Goal: Task Accomplishment & Management: Use online tool/utility

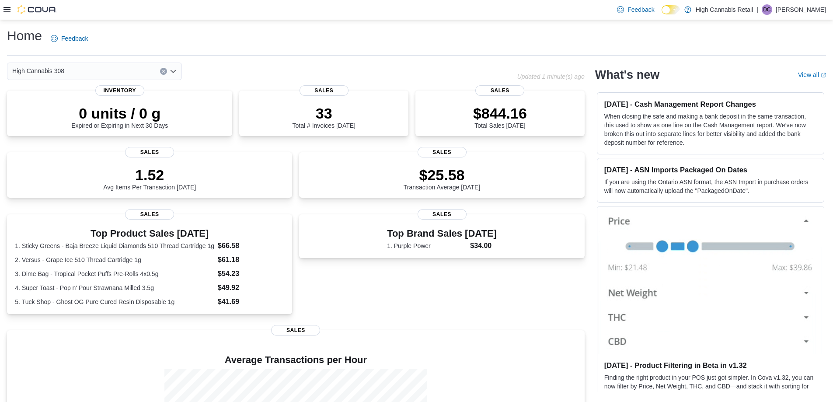
click at [5, 8] on icon at bounding box center [6, 9] width 7 height 5
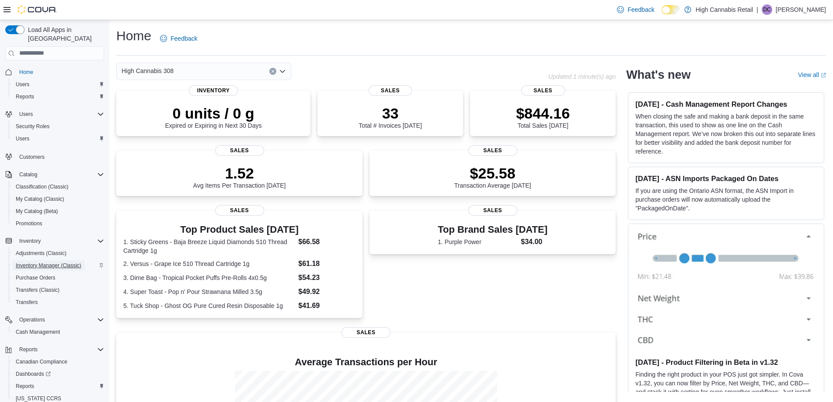
click at [46, 262] on span "Inventory Manager (Classic)" at bounding box center [49, 265] width 66 height 7
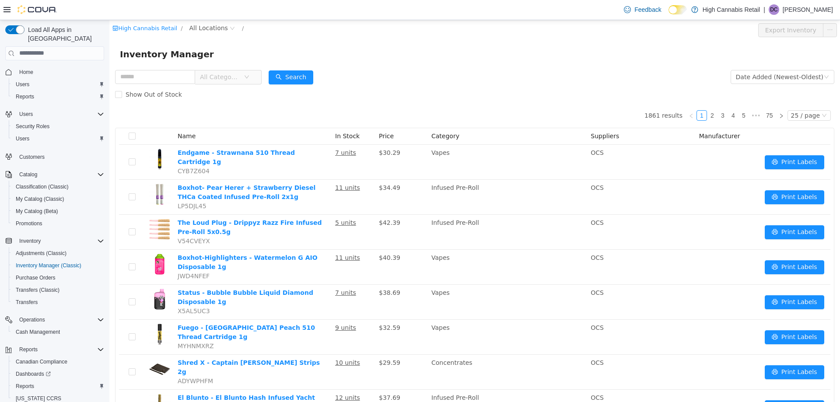
click at [249, 77] on icon "icon: down" at bounding box center [246, 76] width 5 height 5
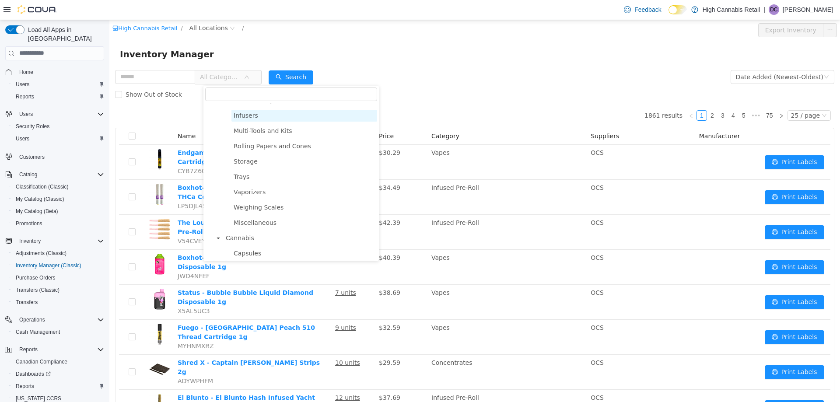
scroll to position [131, 0]
click at [264, 181] on span "Vaporizers" at bounding box center [304, 178] width 146 height 12
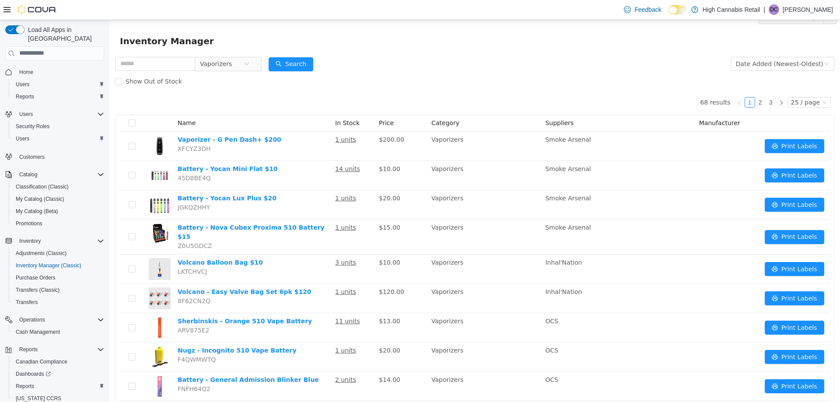
scroll to position [0, 0]
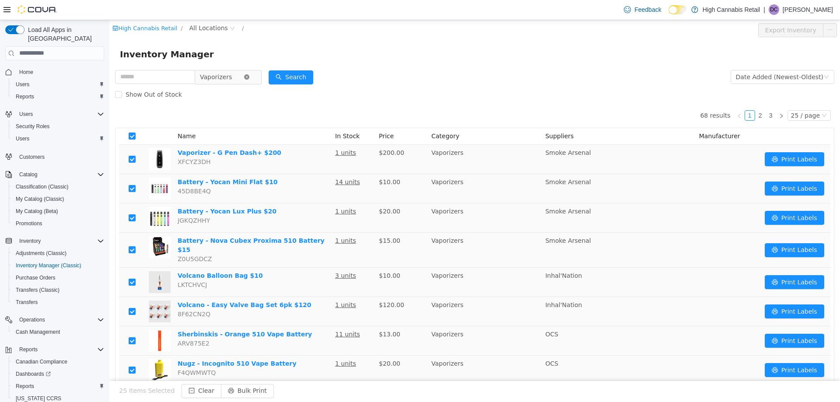
click at [249, 78] on icon "icon: close-circle" at bounding box center [246, 76] width 5 height 5
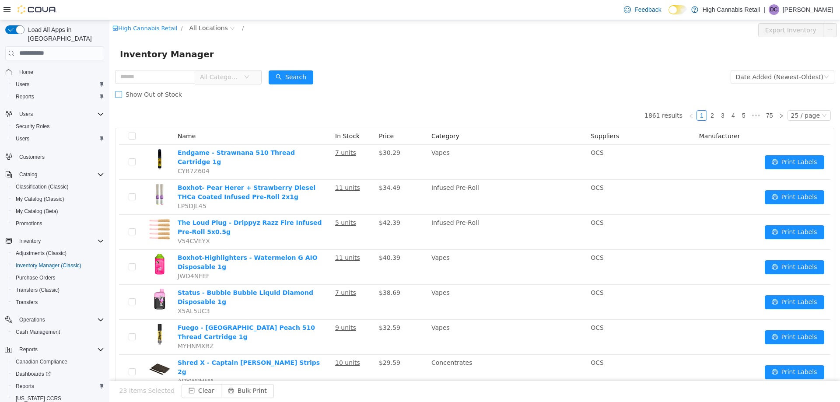
click at [176, 98] on span "Show Out of Stock" at bounding box center [153, 94] width 63 height 7
click at [124, 95] on span "Show Out of Stock" at bounding box center [153, 94] width 63 height 7
click at [197, 27] on span "All Locations" at bounding box center [208, 28] width 38 height 10
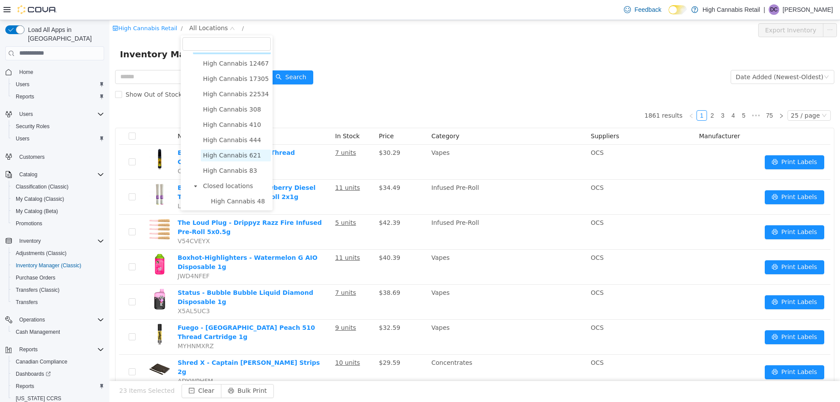
scroll to position [15, 0]
click at [231, 105] on span "High Cannabis 308" at bounding box center [232, 108] width 58 height 7
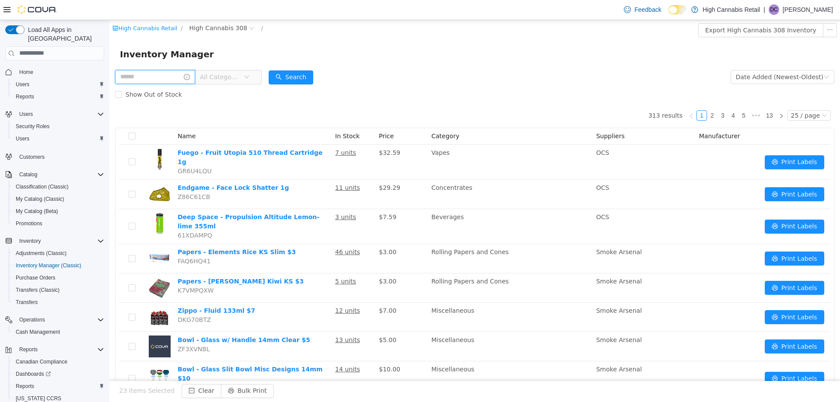
click at [168, 77] on input "text" at bounding box center [155, 77] width 80 height 14
click at [255, 73] on span "All Categories" at bounding box center [225, 77] width 60 height 14
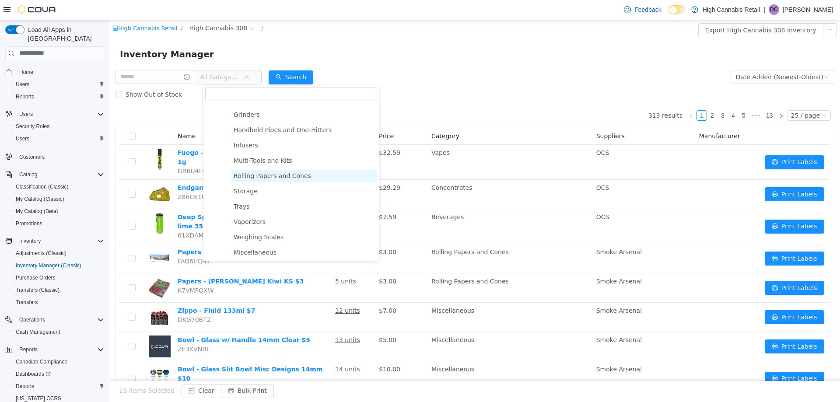
scroll to position [131, 0]
click at [250, 181] on span "Vaporizers" at bounding box center [250, 177] width 32 height 7
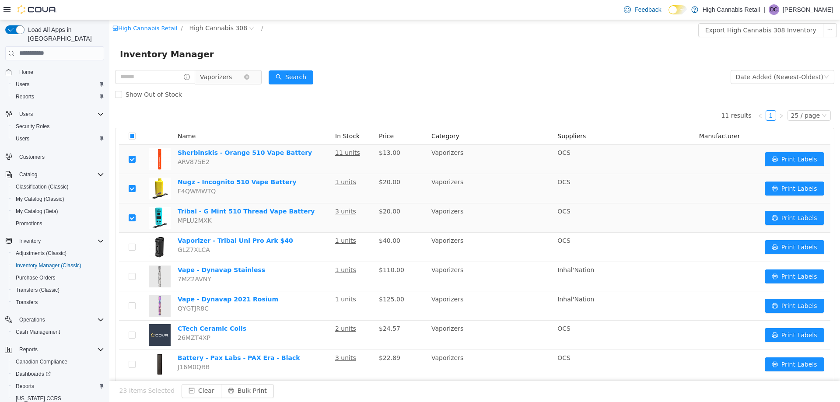
click at [239, 77] on span "Vaporizers" at bounding box center [222, 76] width 44 height 13
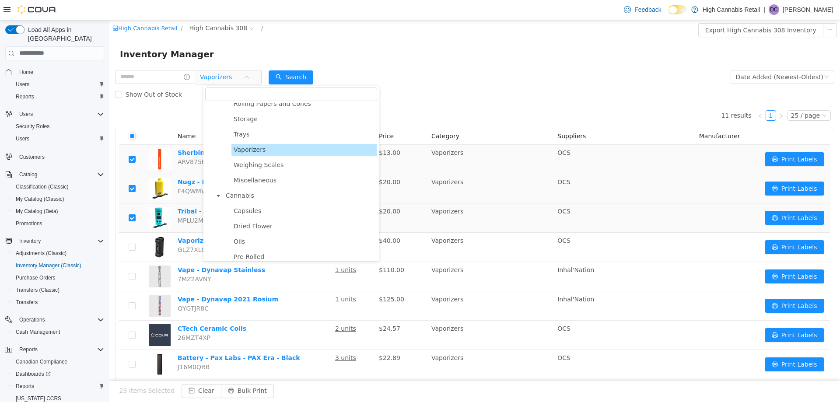
scroll to position [175, 0]
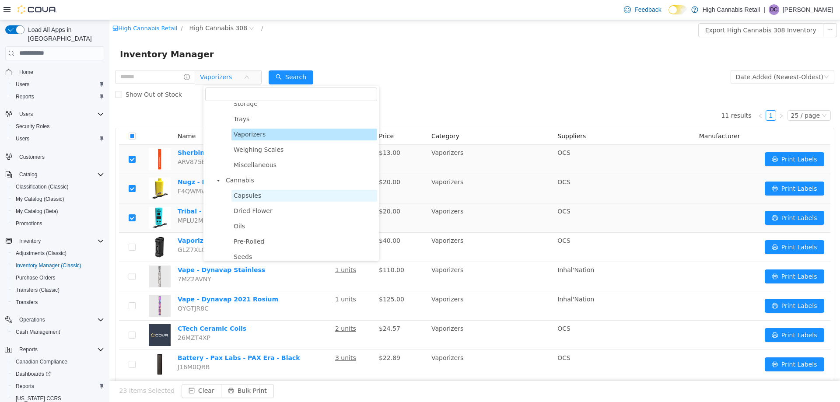
click at [271, 199] on span "Capsules" at bounding box center [304, 195] width 146 height 12
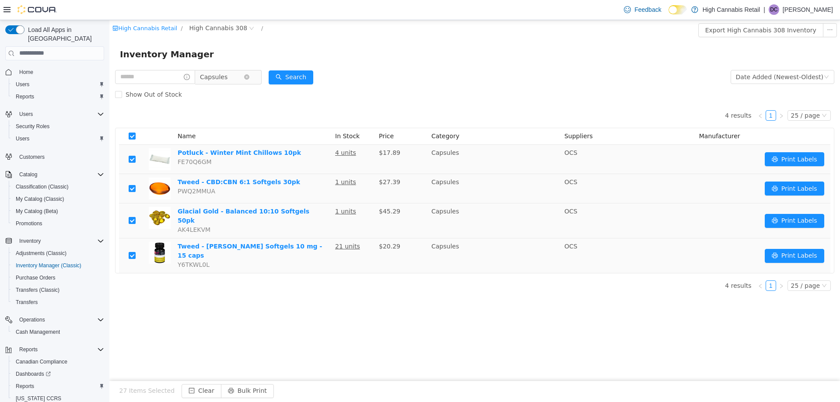
click at [255, 79] on span "Capsules" at bounding box center [225, 77] width 60 height 14
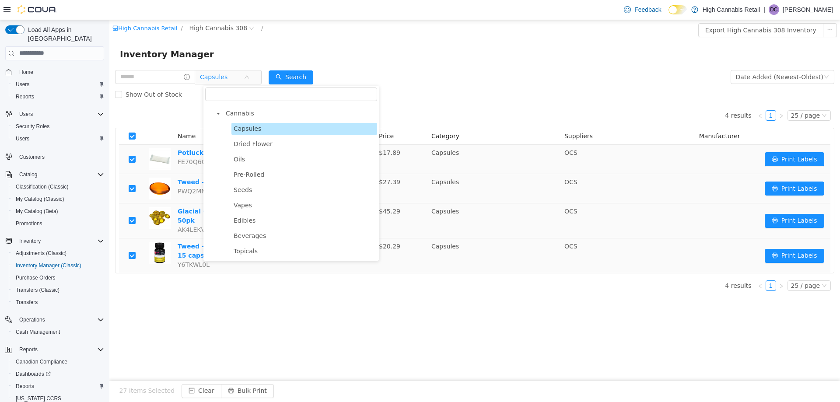
scroll to position [262, 0]
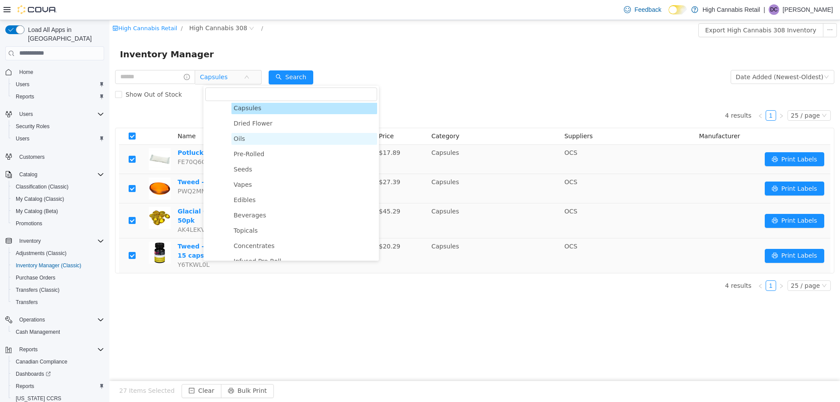
click at [270, 140] on span "Oils" at bounding box center [304, 139] width 146 height 12
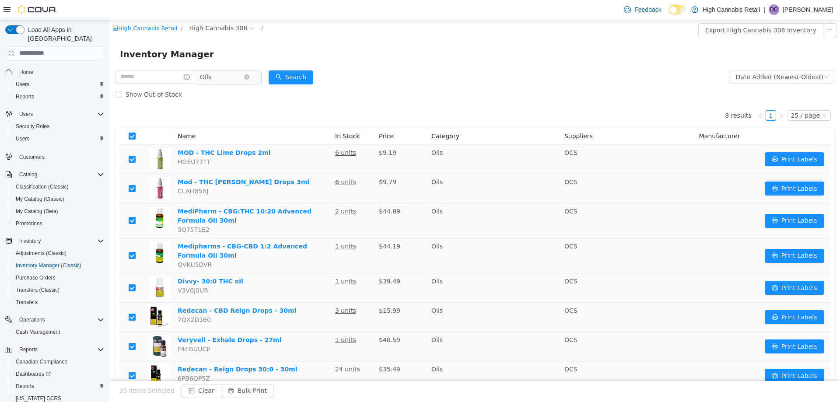
click at [234, 80] on span "Oils" at bounding box center [222, 76] width 44 height 13
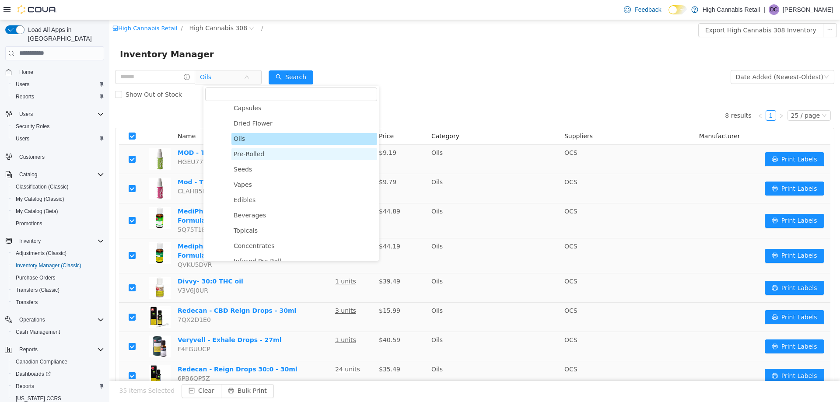
click at [261, 157] on span "Pre-Rolled" at bounding box center [249, 153] width 31 height 7
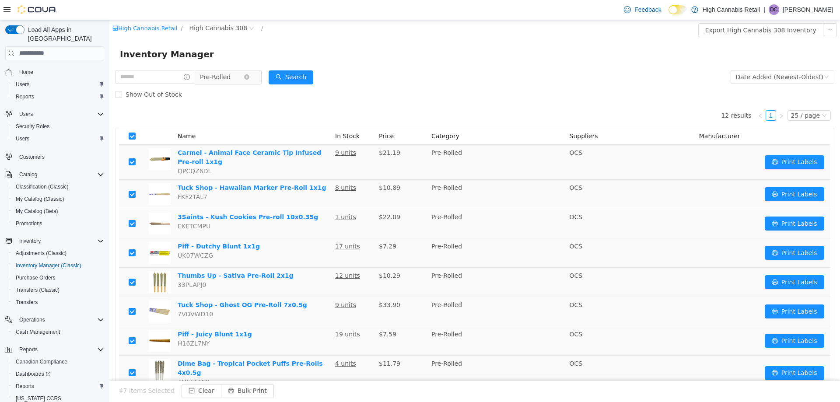
click at [255, 74] on span "Pre-Rolled" at bounding box center [225, 77] width 60 height 14
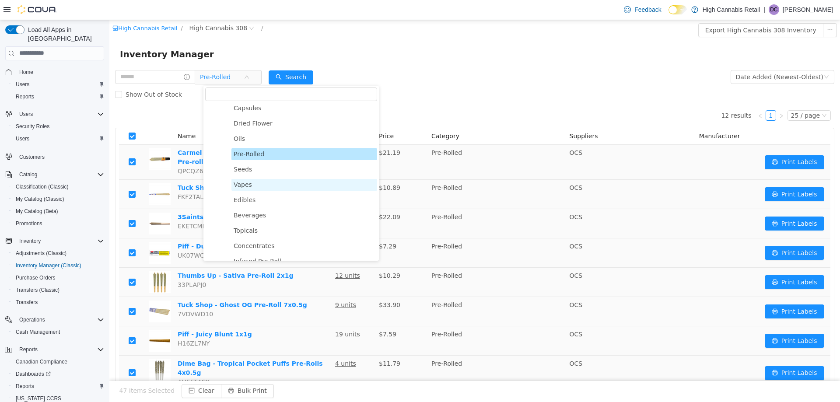
click at [259, 190] on span "Vapes" at bounding box center [304, 184] width 146 height 12
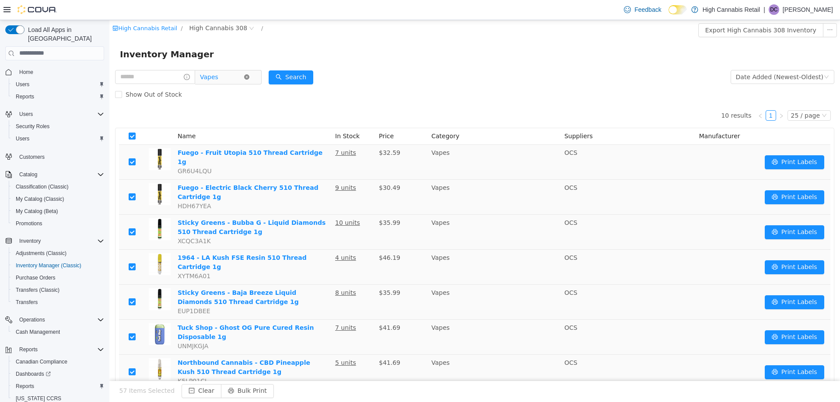
click at [249, 77] on icon "icon: close-circle" at bounding box center [246, 76] width 5 height 5
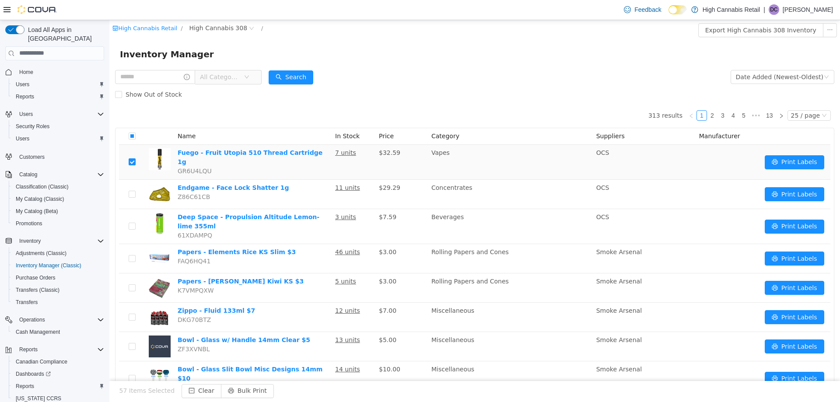
click at [244, 76] on span "All Categories" at bounding box center [222, 76] width 44 height 13
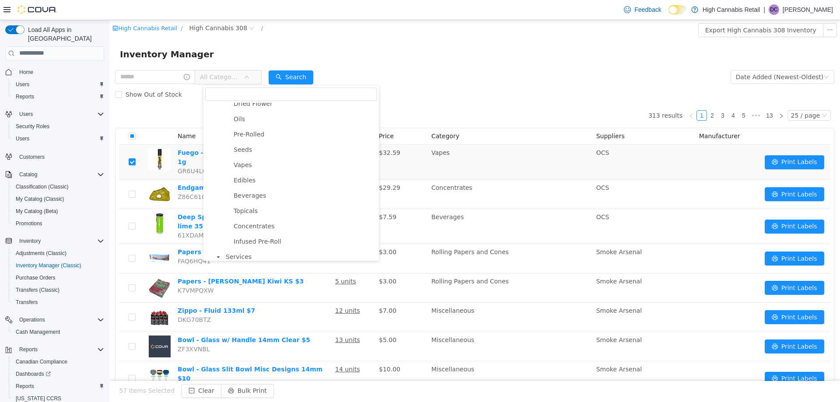
scroll to position [282, 0]
click at [263, 230] on span "Concentrates" at bounding box center [254, 226] width 41 height 7
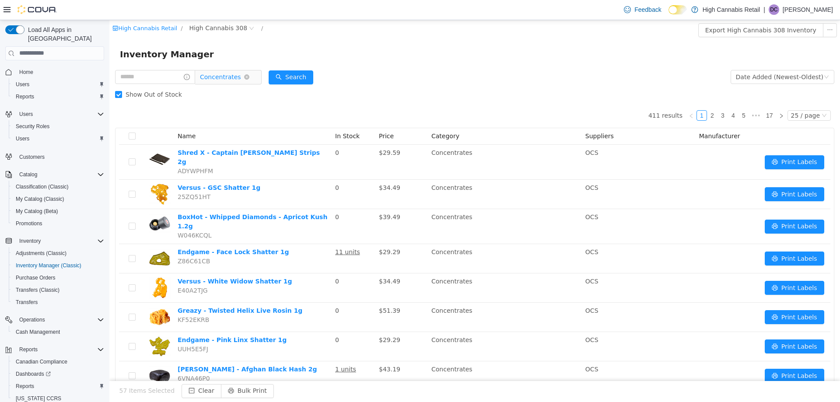
click at [255, 81] on span "Concentrates" at bounding box center [225, 77] width 60 height 14
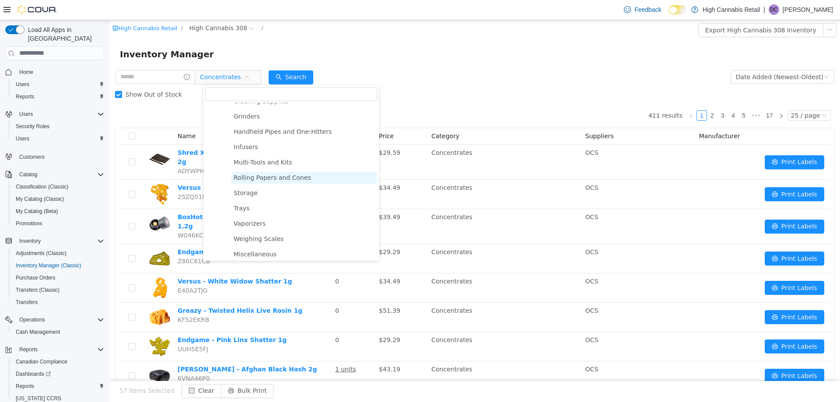
scroll to position [87, 0]
click at [264, 226] on span "Vaporizers" at bounding box center [304, 222] width 146 height 12
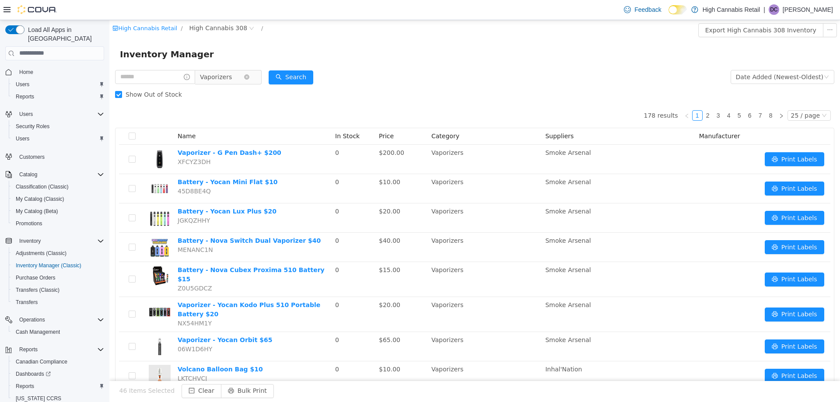
click at [244, 80] on span "Vaporizers" at bounding box center [222, 76] width 44 height 13
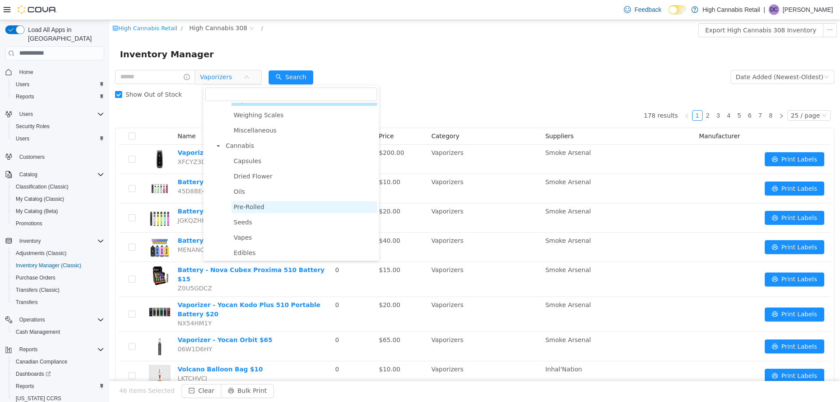
scroll to position [219, 0]
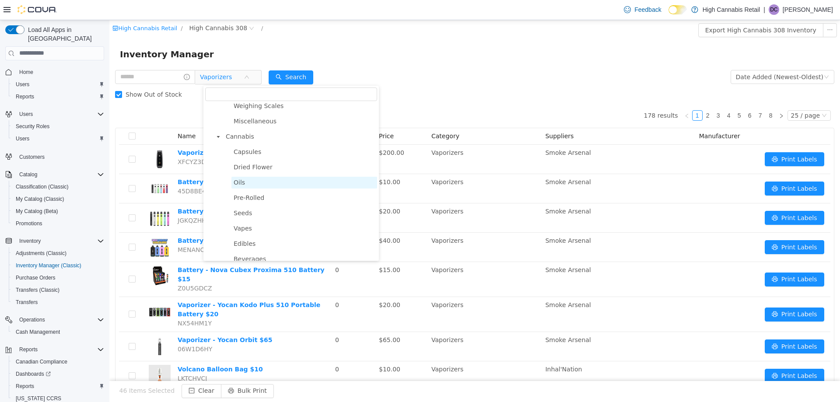
click at [248, 188] on span "Oils" at bounding box center [304, 182] width 146 height 12
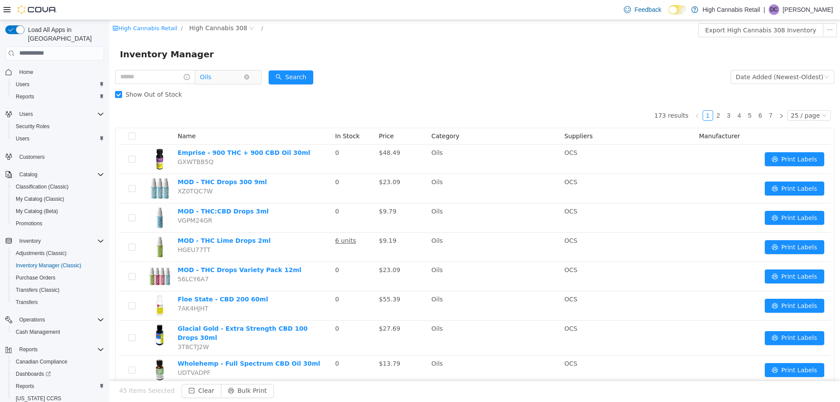
click at [254, 73] on span "Oils" at bounding box center [225, 77] width 60 height 14
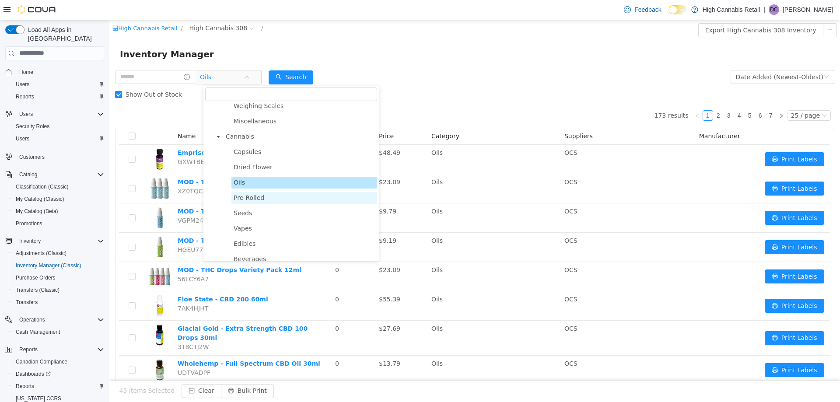
scroll to position [262, 0]
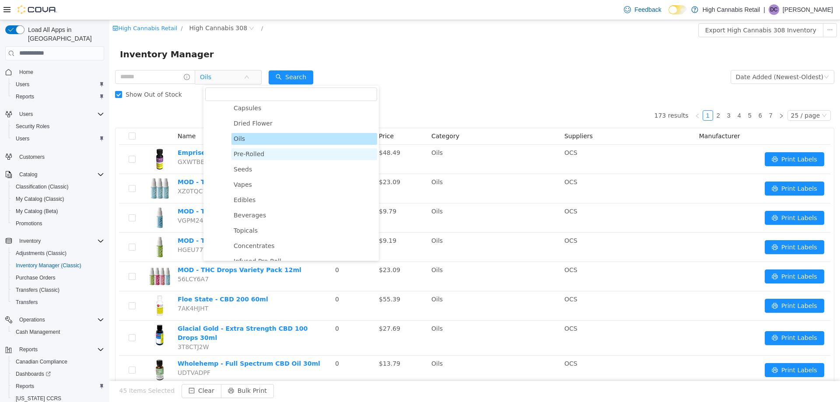
click at [252, 156] on span "Pre-Rolled" at bounding box center [249, 153] width 31 height 7
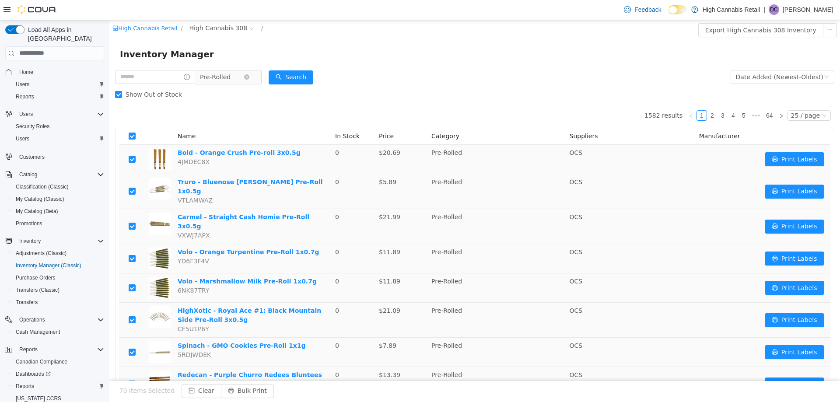
click at [218, 80] on span "Pre-Rolled" at bounding box center [215, 76] width 31 height 13
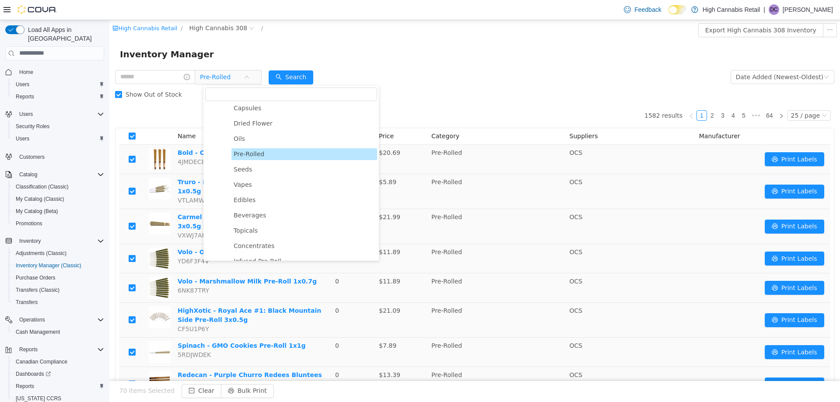
click at [398, 68] on form "Pre-Rolled Date Added (Newest-Oldest) Search Show Out of Stock" at bounding box center [474, 85] width 719 height 35
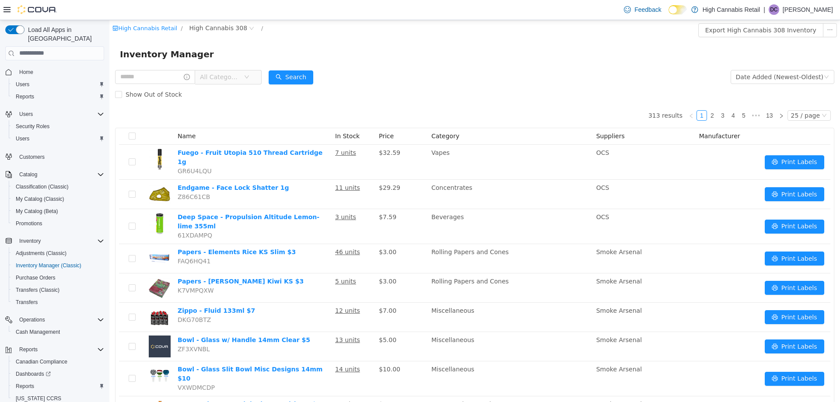
click at [244, 81] on span "All Categories" at bounding box center [222, 76] width 44 height 13
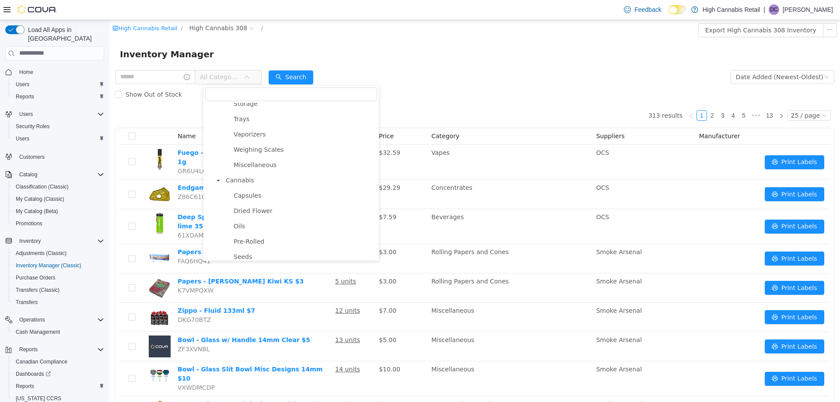
scroll to position [219, 0]
click at [252, 201] on span "Pre-Rolled" at bounding box center [249, 197] width 31 height 7
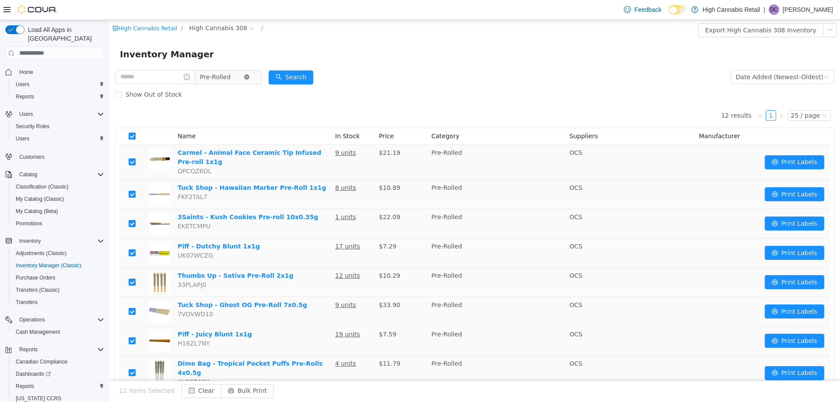
click at [249, 78] on icon "icon: close-circle" at bounding box center [246, 76] width 5 height 5
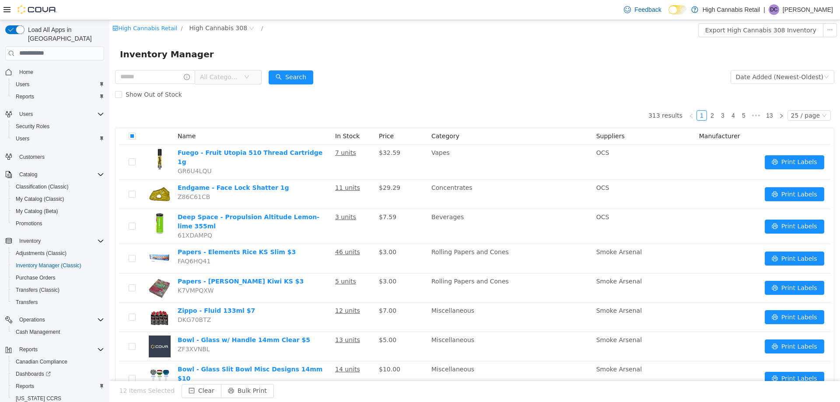
click at [249, 78] on icon "icon: down" at bounding box center [246, 76] width 5 height 5
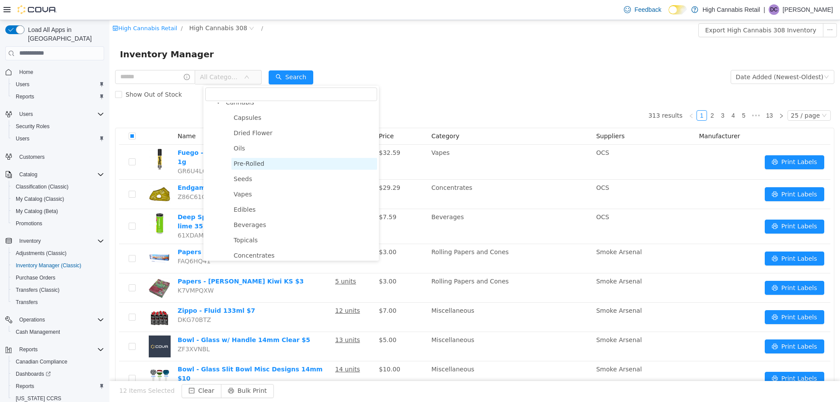
scroll to position [306, 0]
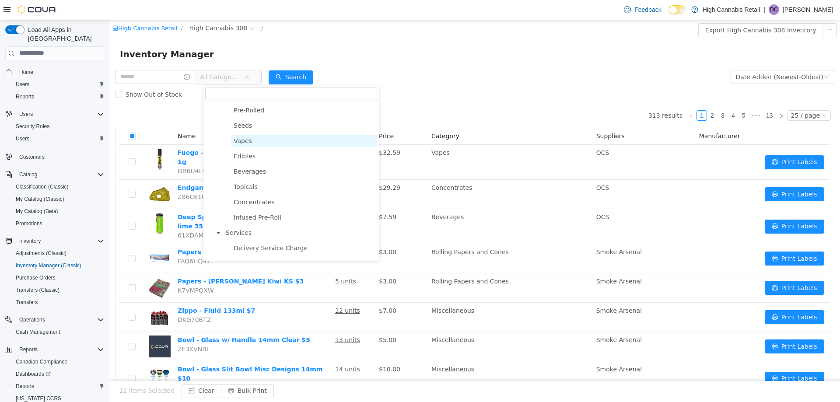
click at [238, 144] on span "Vapes" at bounding box center [243, 140] width 18 height 7
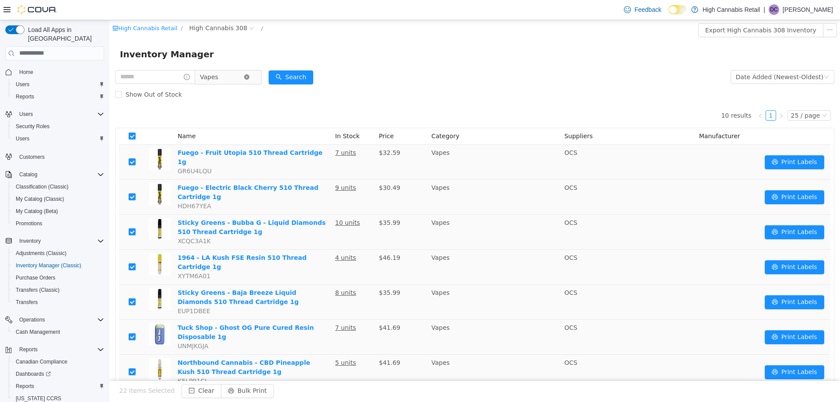
click at [249, 78] on icon "icon: close-circle" at bounding box center [246, 76] width 5 height 5
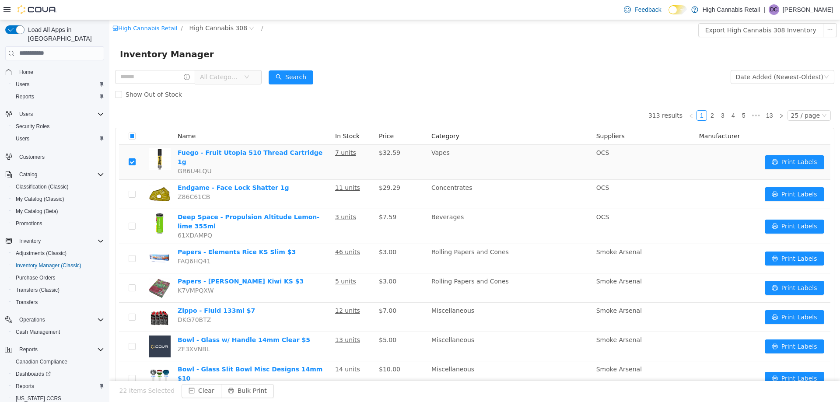
click at [244, 77] on span "All Categories" at bounding box center [222, 76] width 44 height 13
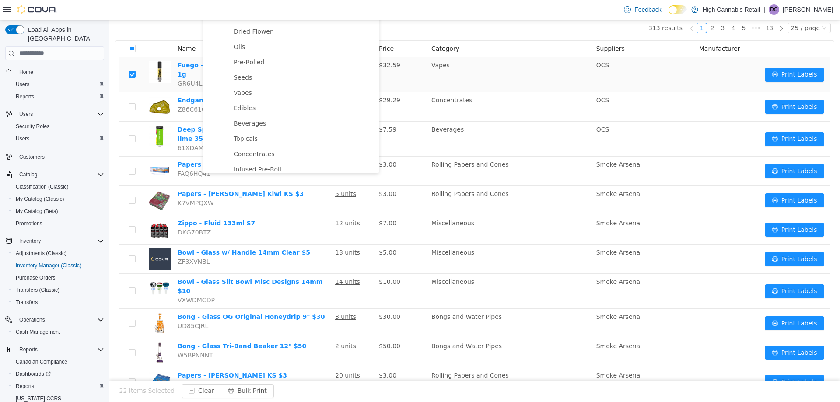
scroll to position [282, 0]
click at [254, 142] on span "Concentrates" at bounding box center [254, 138] width 41 height 7
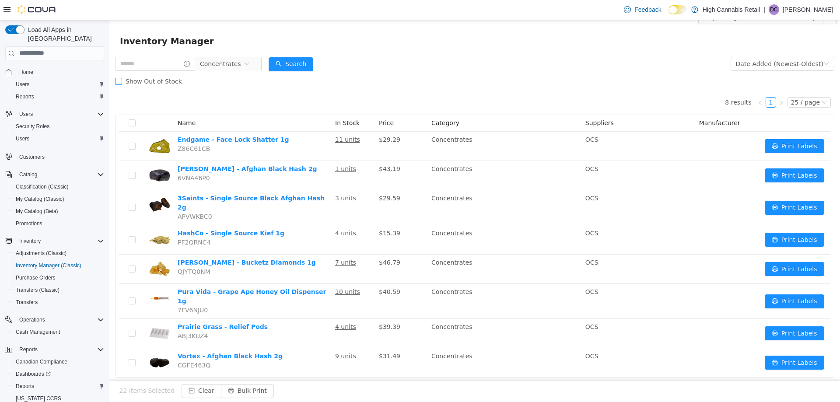
scroll to position [2, 0]
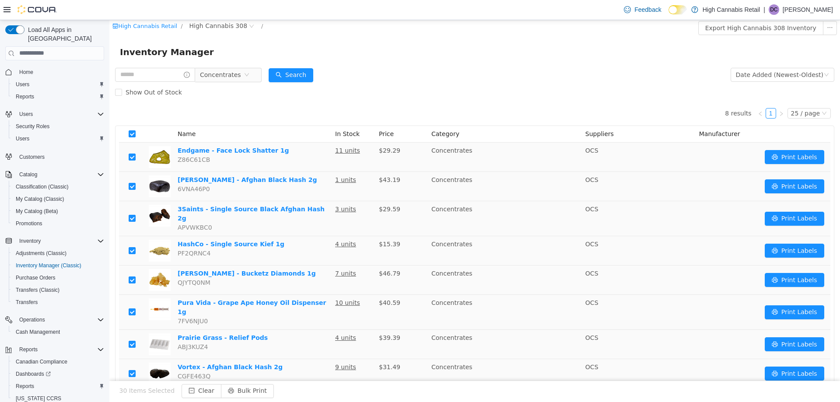
click at [181, 96] on div "Show Out of Stock" at bounding box center [474, 91] width 719 height 17
click at [249, 74] on icon "icon: close-circle" at bounding box center [246, 74] width 5 height 5
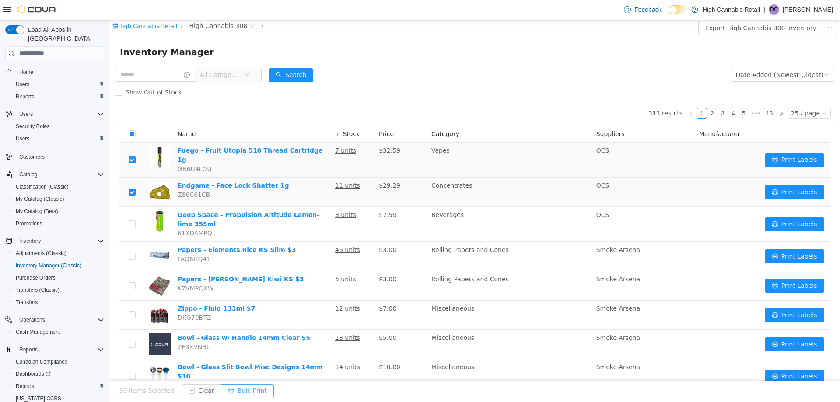
click at [239, 390] on button "Bulk Print" at bounding box center [247, 391] width 53 height 14
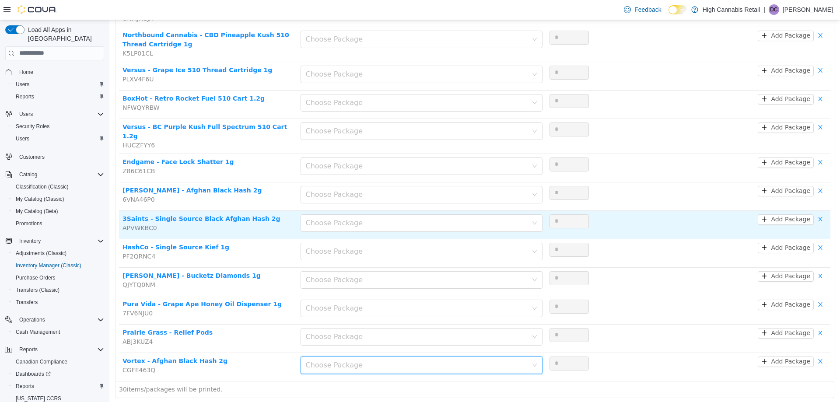
scroll to position [681, 0]
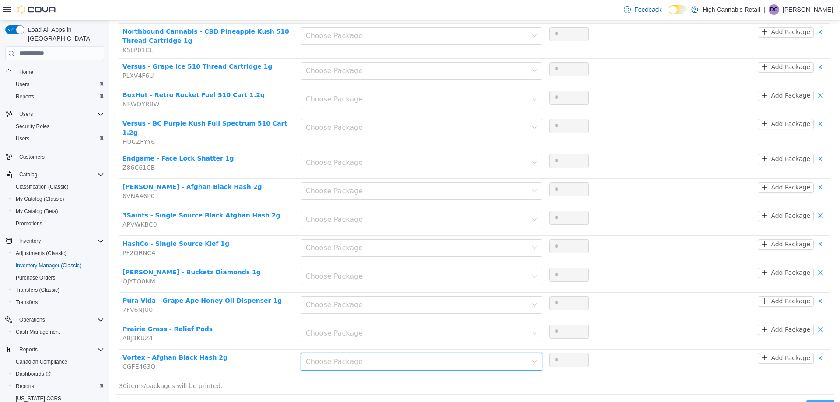
click at [807, 399] on button "Print" at bounding box center [820, 406] width 28 height 14
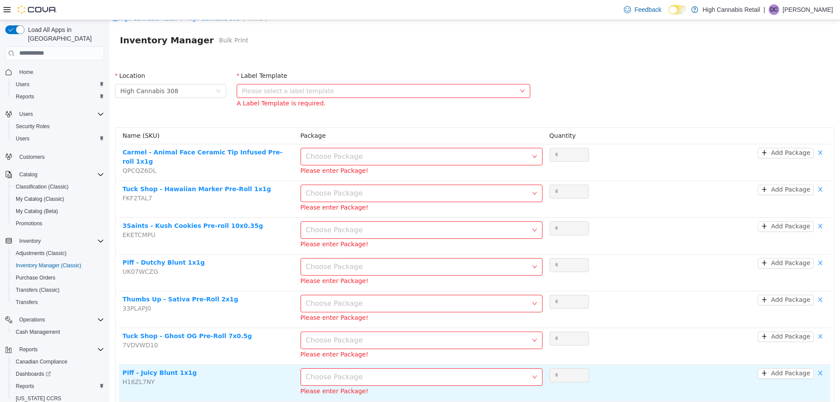
scroll to position [0, 0]
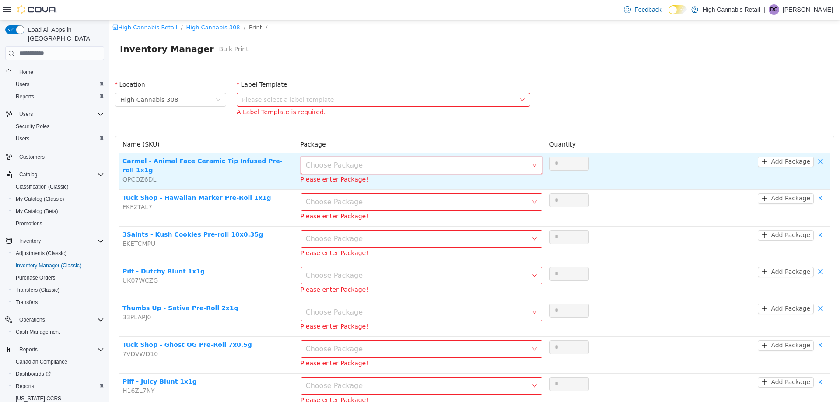
click at [532, 167] on icon "icon: down" at bounding box center [534, 164] width 5 height 5
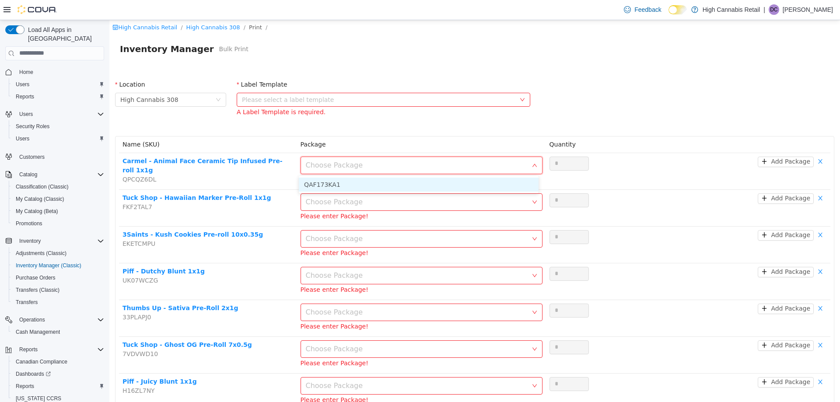
click at [493, 184] on li "QAF173KA1" at bounding box center [419, 184] width 240 height 14
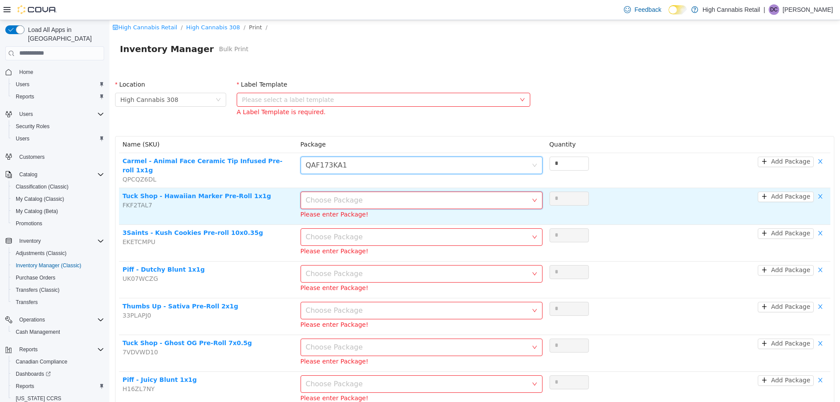
click at [534, 197] on div "Choose Package" at bounding box center [421, 199] width 242 height 17
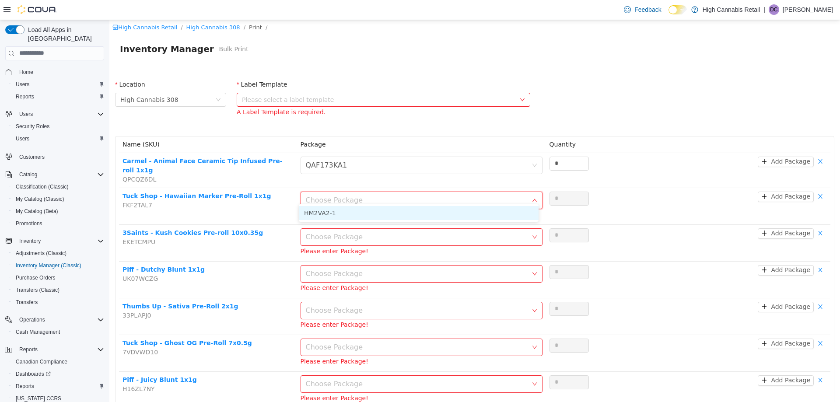
click at [505, 207] on li "HM2VA2-1" at bounding box center [419, 213] width 240 height 14
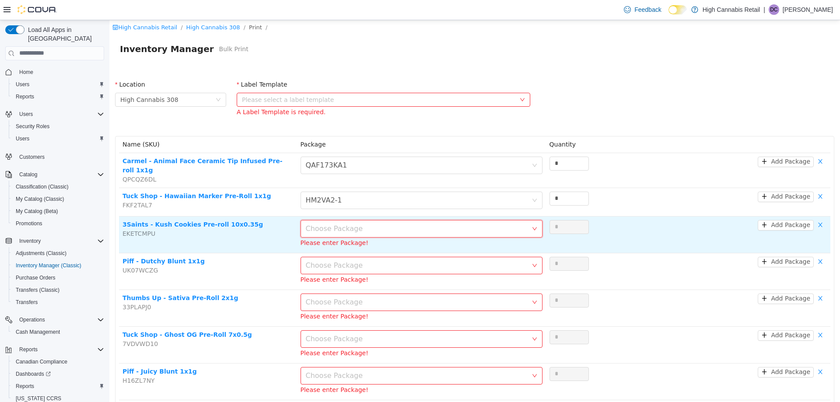
click at [532, 226] on icon "icon: down" at bounding box center [534, 228] width 5 height 5
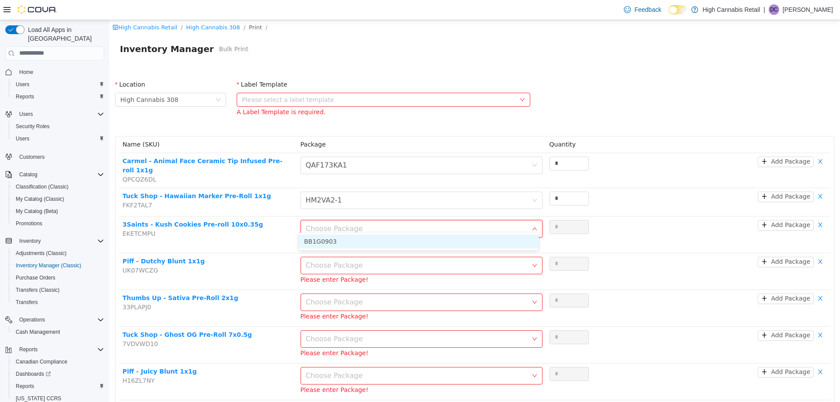
click at [509, 240] on li "BB1G0903" at bounding box center [419, 241] width 240 height 14
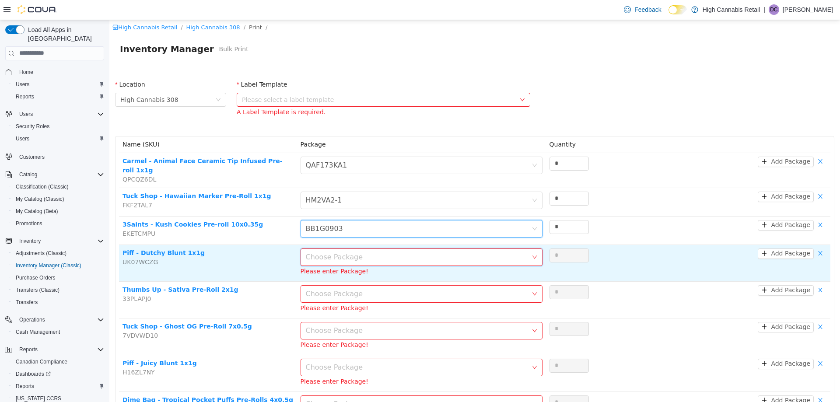
click at [526, 253] on div "Choose Package" at bounding box center [419, 256] width 226 height 17
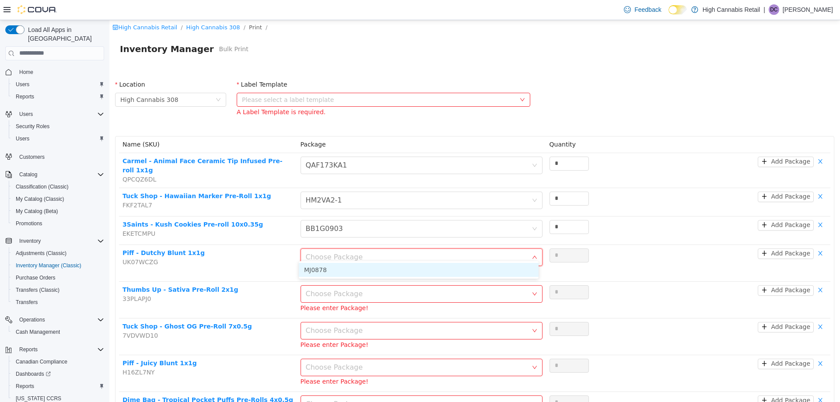
click at [440, 266] on li "MJ0878" at bounding box center [419, 269] width 240 height 14
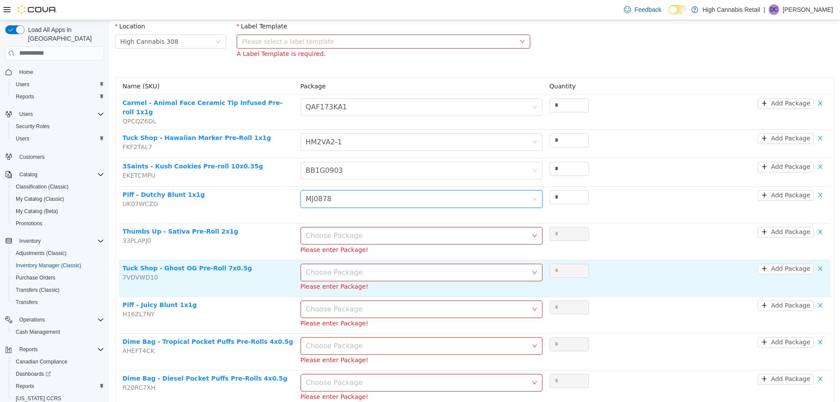
scroll to position [87, 0]
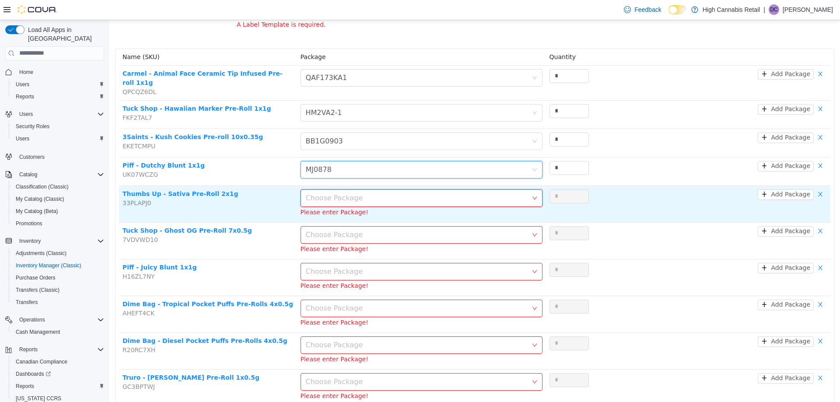
click at [372, 197] on div "Choose Package" at bounding box center [419, 197] width 226 height 17
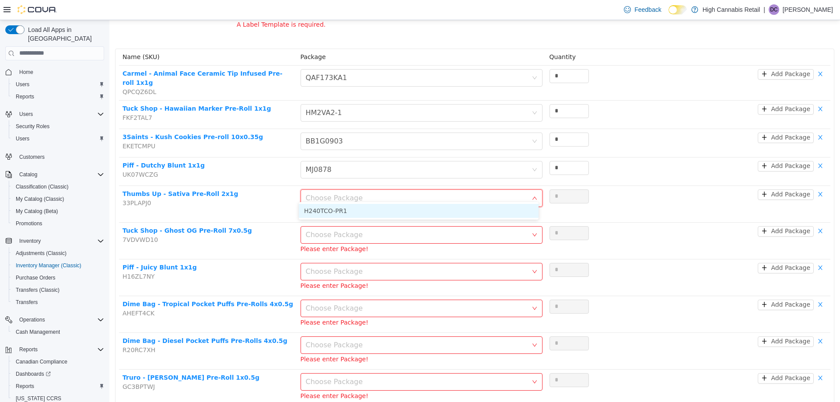
click at [370, 213] on li "H240TCO-PR1" at bounding box center [419, 210] width 240 height 14
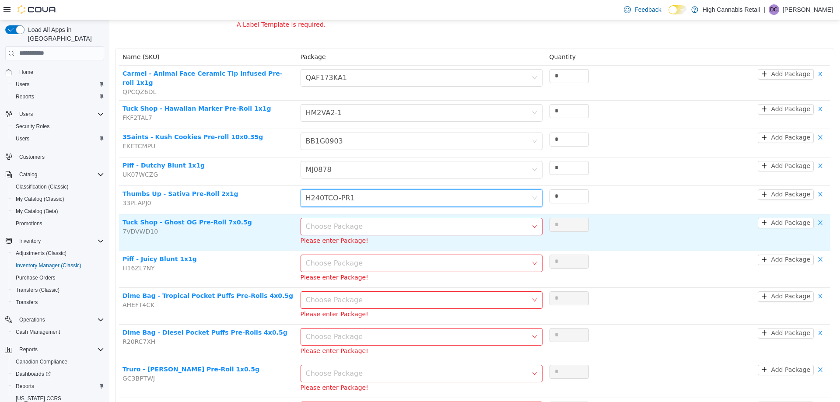
click at [369, 222] on div "Choose Package" at bounding box center [417, 226] width 222 height 9
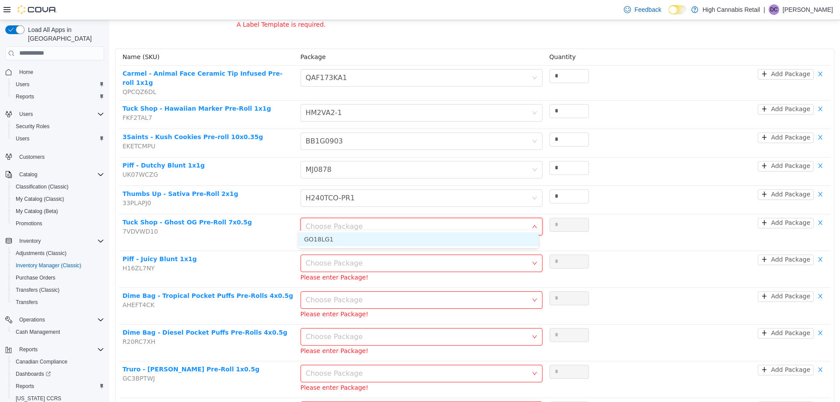
click at [368, 239] on li "GO18LG1" at bounding box center [419, 239] width 240 height 14
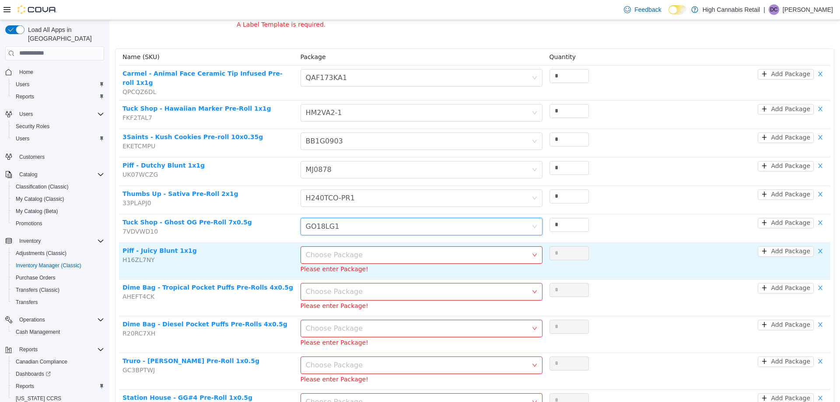
click at [380, 250] on div "Choose Package" at bounding box center [417, 254] width 222 height 9
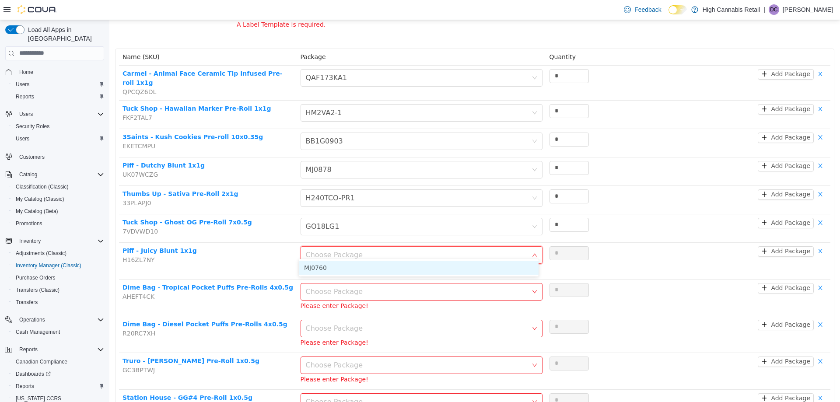
click at [361, 269] on li "MJ0760" at bounding box center [419, 267] width 240 height 14
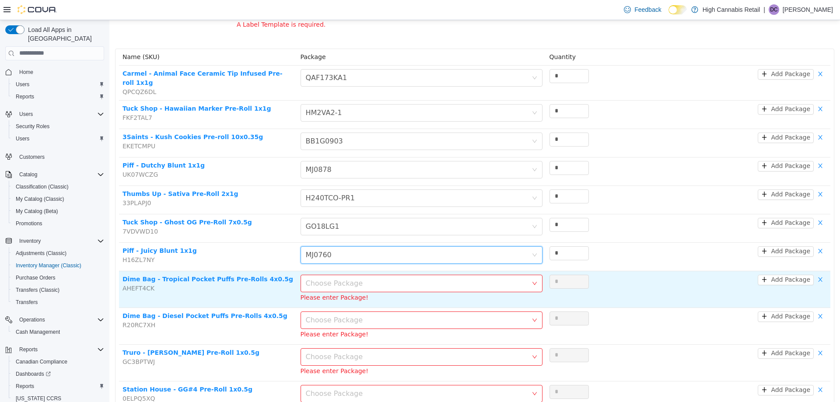
click at [358, 279] on div "Choose Package" at bounding box center [417, 283] width 222 height 9
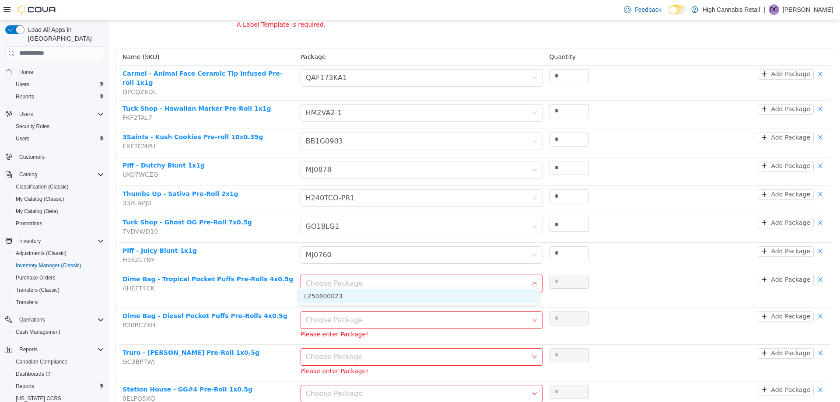
click at [343, 296] on li "L250800023" at bounding box center [419, 296] width 240 height 14
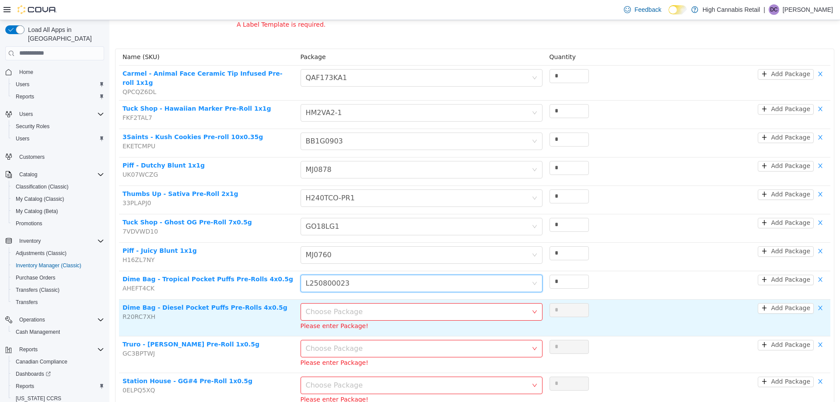
click at [339, 307] on div "Choose Package" at bounding box center [417, 311] width 222 height 9
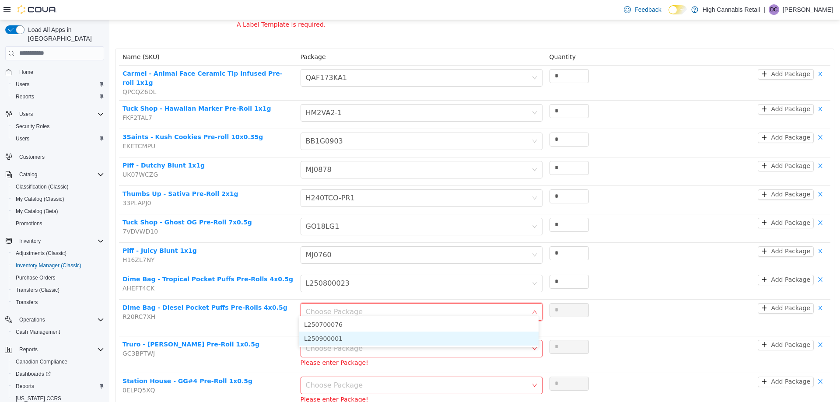
click at [354, 333] on li "L250900001" at bounding box center [419, 338] width 240 height 14
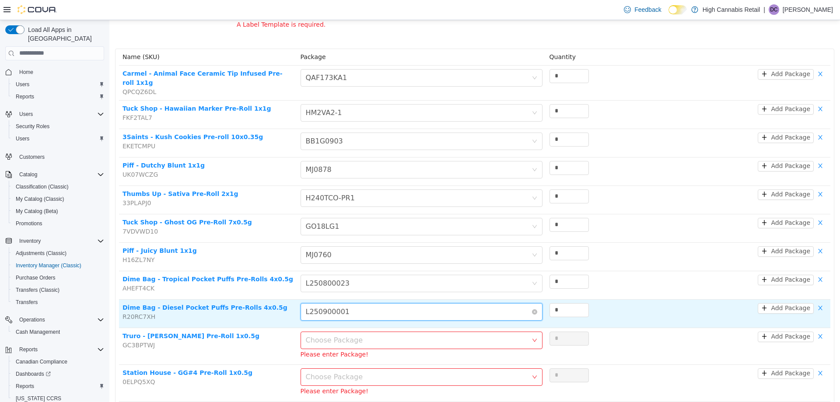
click at [353, 311] on div "Choose Package L250900001" at bounding box center [419, 311] width 226 height 17
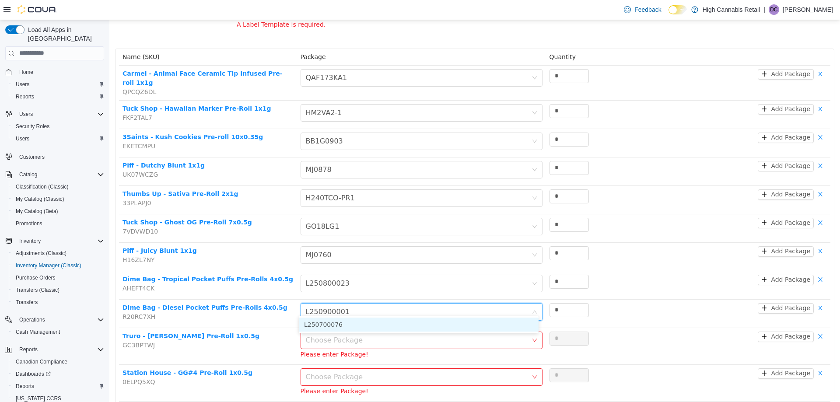
click at [346, 326] on li "L250700076" at bounding box center [419, 324] width 240 height 14
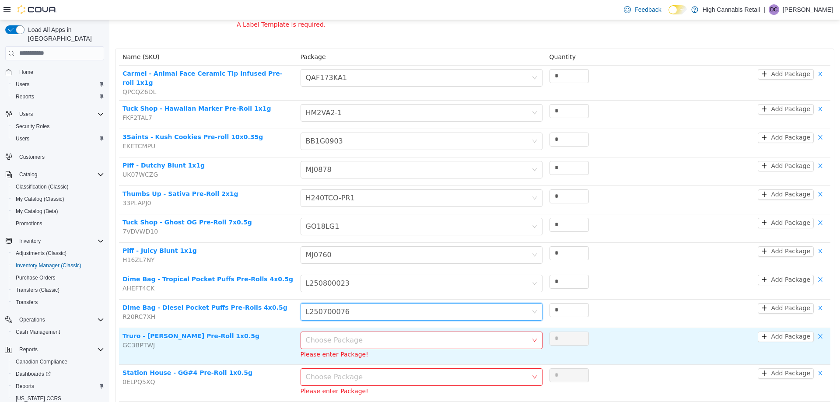
click at [356, 335] on div "Choose Package" at bounding box center [417, 339] width 222 height 9
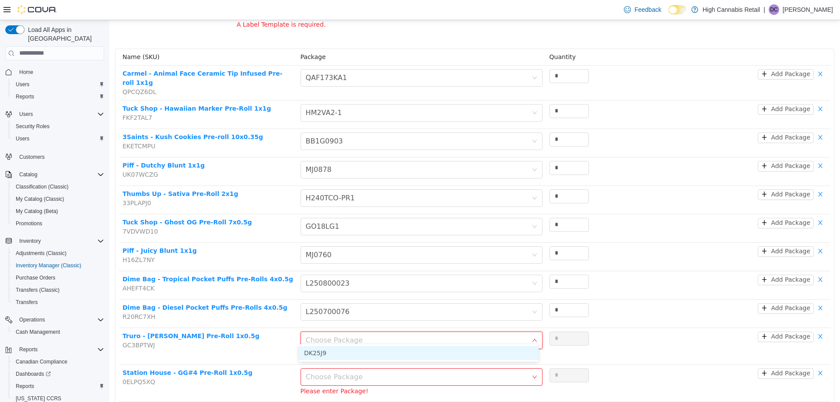
click at [342, 349] on li "DK25J9" at bounding box center [419, 353] width 240 height 14
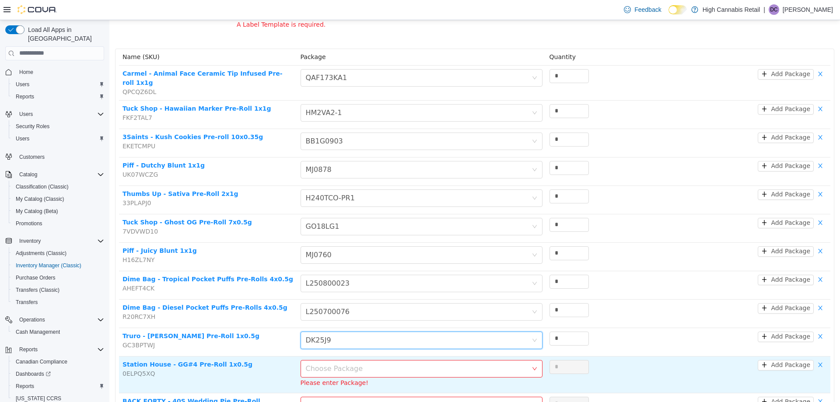
click at [377, 364] on div "Choose Package" at bounding box center [417, 368] width 222 height 9
click at [350, 377] on li "GGF2525" at bounding box center [419, 381] width 240 height 14
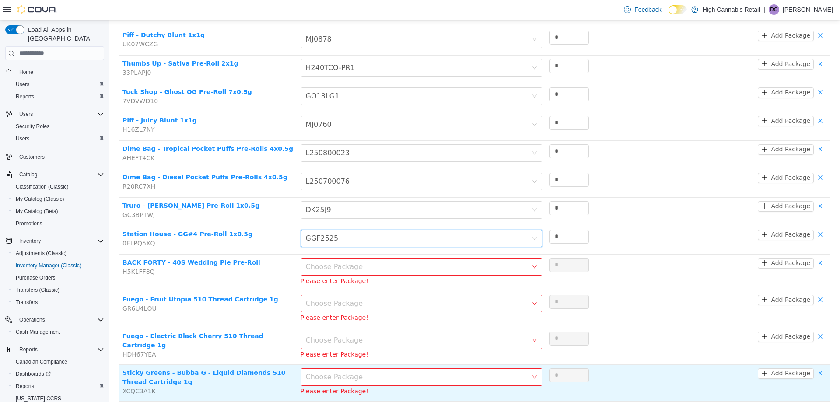
scroll to position [219, 0]
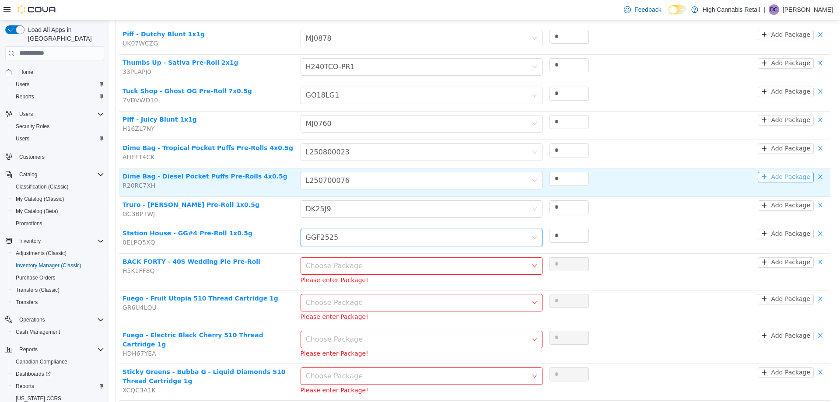
click at [765, 171] on button "Add Package" at bounding box center [786, 176] width 56 height 10
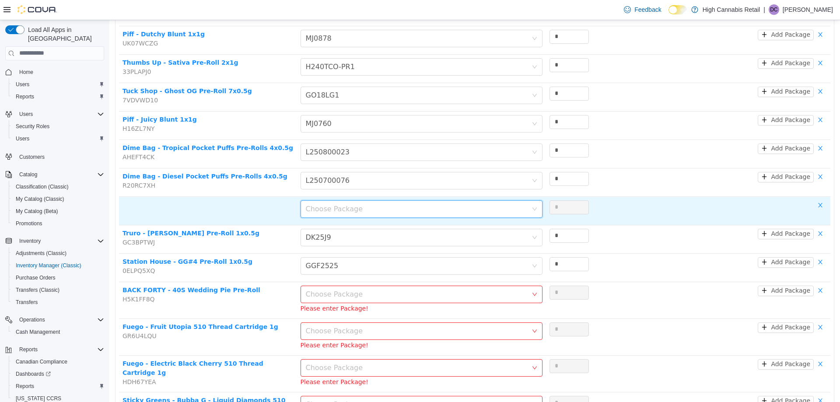
click at [393, 206] on div "Choose Package" at bounding box center [419, 208] width 226 height 17
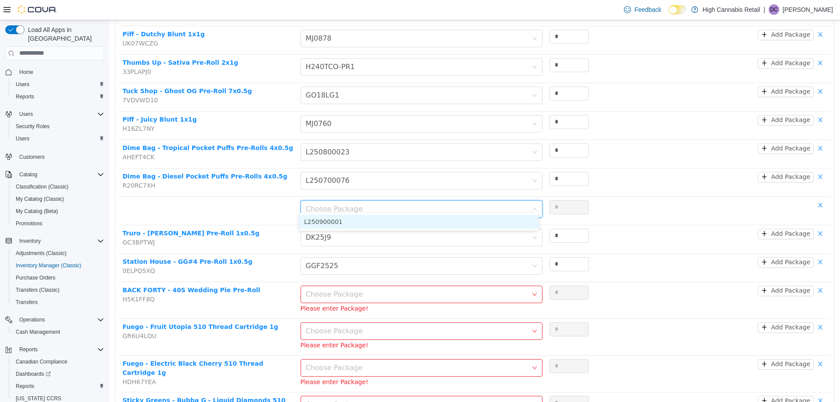
click at [374, 218] on li "L250900001" at bounding box center [419, 221] width 240 height 14
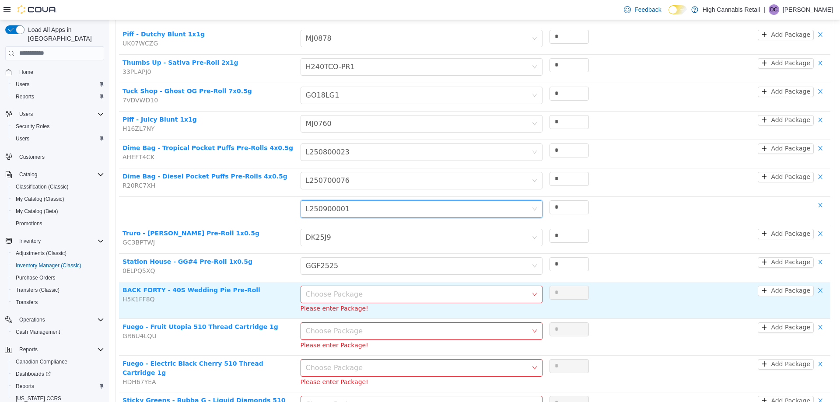
click at [359, 290] on div "Choose Package" at bounding box center [417, 294] width 222 height 9
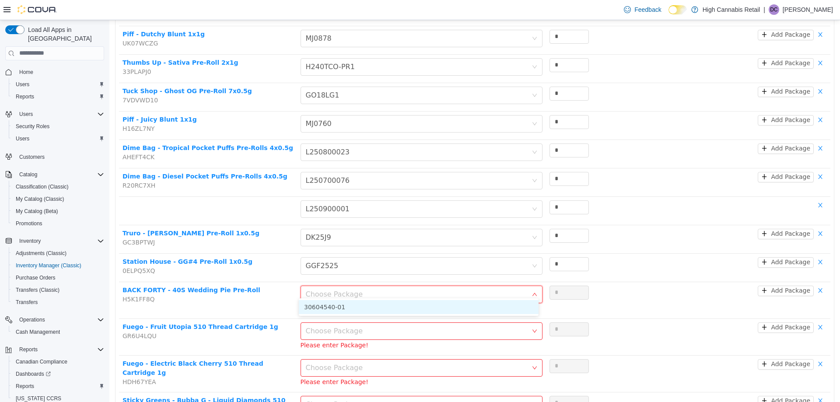
click at [326, 303] on li "30604540-01" at bounding box center [419, 307] width 240 height 14
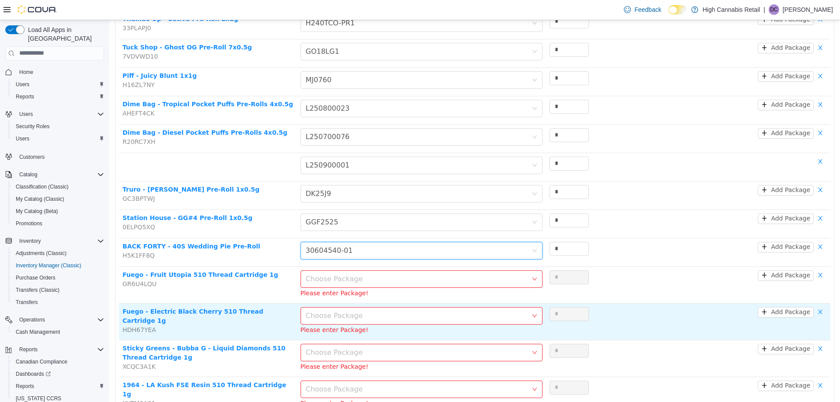
scroll to position [306, 0]
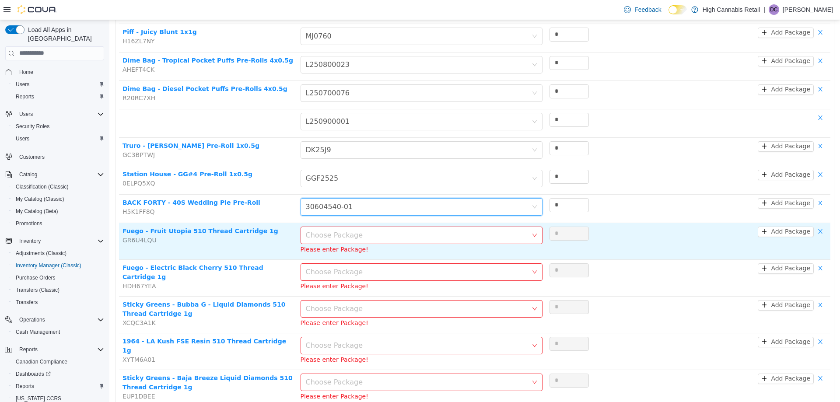
click at [348, 231] on div "Choose Package" at bounding box center [417, 235] width 222 height 9
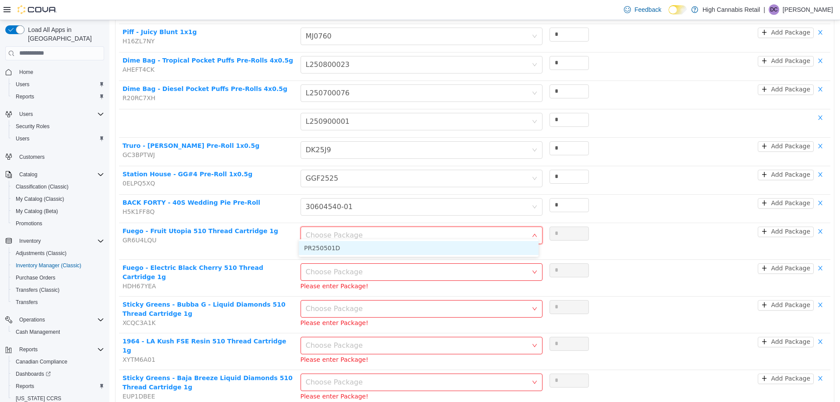
click at [342, 245] on li "PR250501D" at bounding box center [419, 248] width 240 height 14
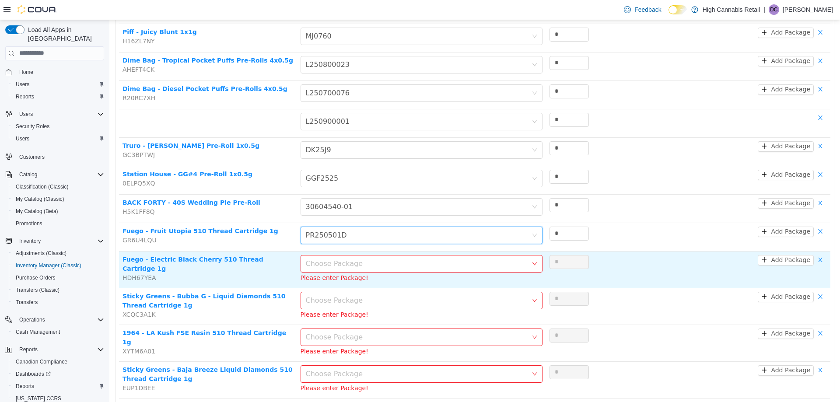
click at [343, 260] on div "Choose Package" at bounding box center [417, 263] width 222 height 9
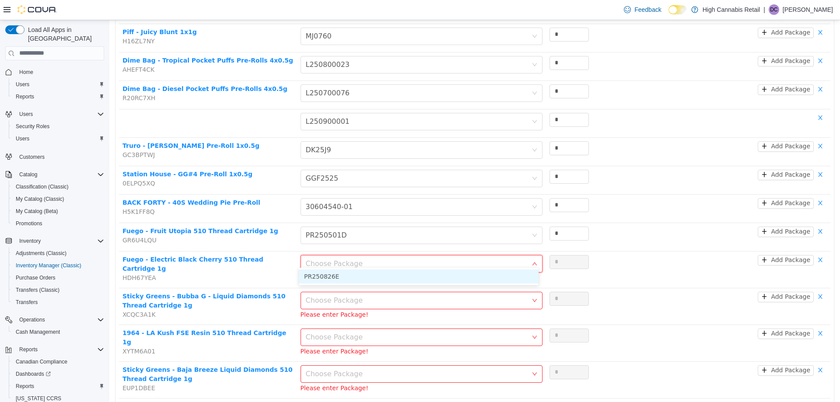
click at [331, 276] on li "PR250826E" at bounding box center [419, 276] width 240 height 14
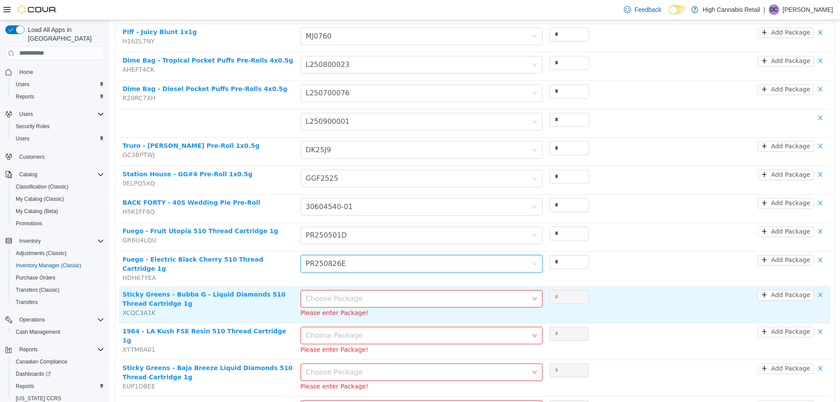
click at [339, 294] on div "Choose Package" at bounding box center [417, 298] width 222 height 9
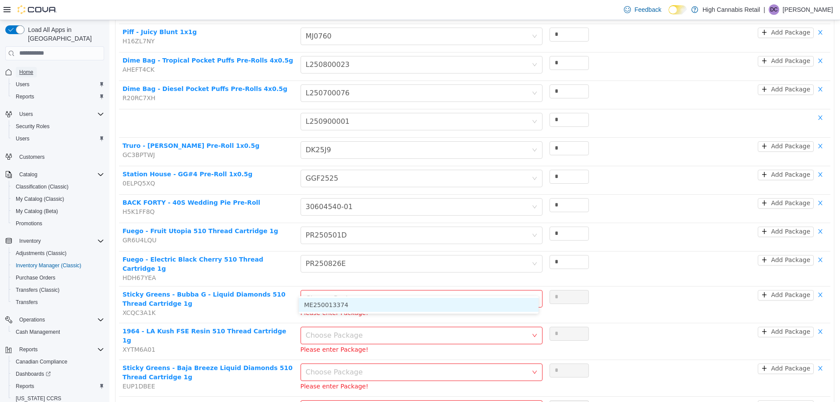
click at [30, 69] on span "Home" at bounding box center [26, 72] width 14 height 7
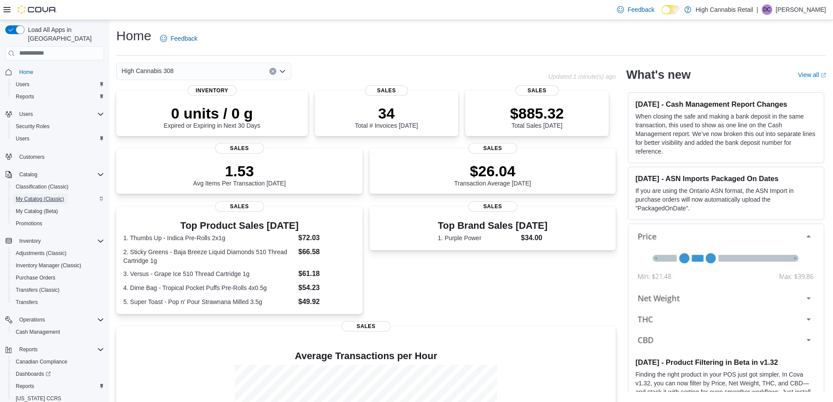
click at [27, 196] on span "My Catalog (Classic)" at bounding box center [40, 199] width 49 height 7
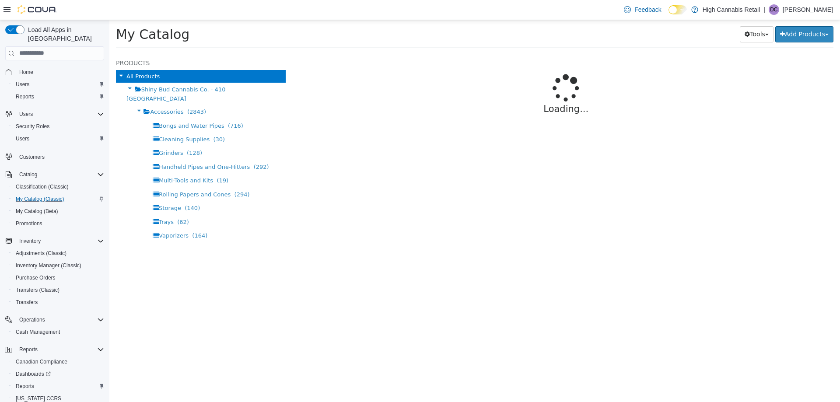
select select "**********"
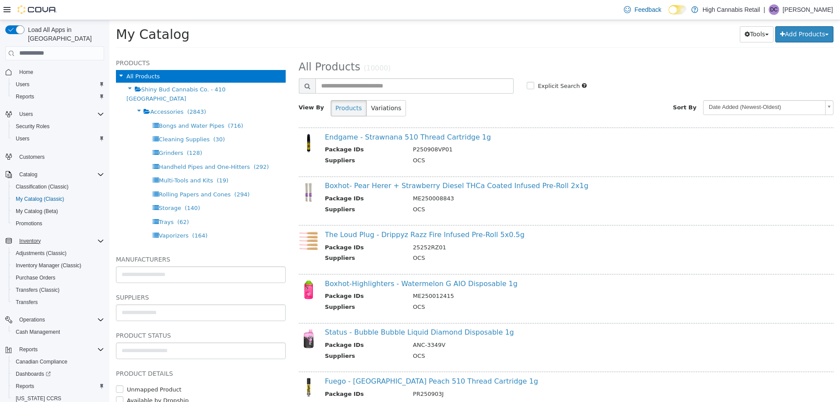
scroll to position [25, 0]
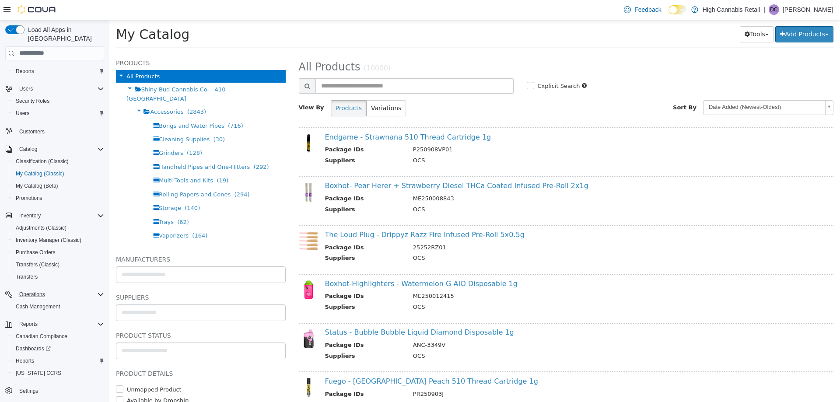
click at [95, 289] on div "Operations" at bounding box center [60, 294] width 88 height 10
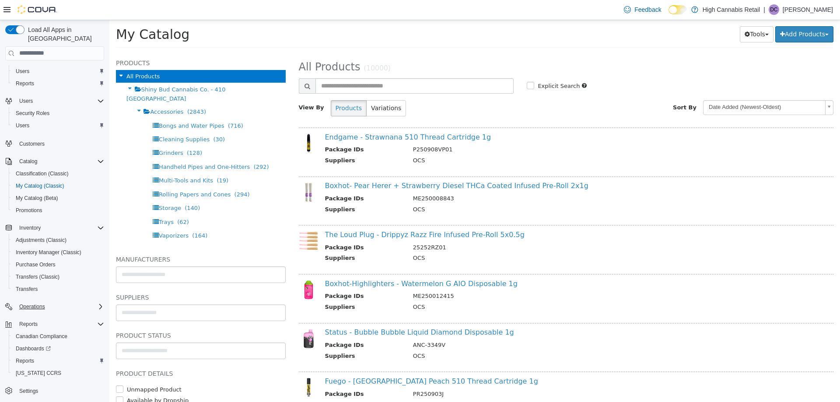
scroll to position [13, 0]
click at [103, 296] on div "Load All Apps in New Hub Home Users Reports Users Security Roles Users Customer…" at bounding box center [55, 223] width 106 height 402
click at [98, 303] on icon "Complex example" at bounding box center [100, 306] width 7 height 7
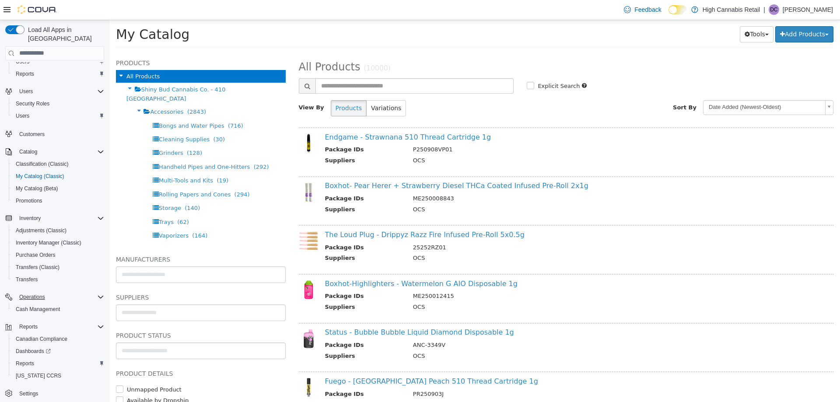
scroll to position [25, 0]
click at [38, 235] on span "Inventory Manager (Classic)" at bounding box center [49, 240] width 66 height 10
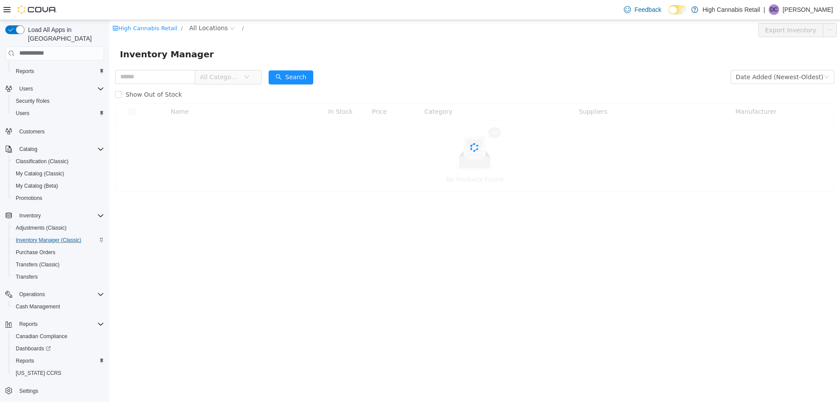
click at [7, 7] on icon at bounding box center [6, 9] width 7 height 7
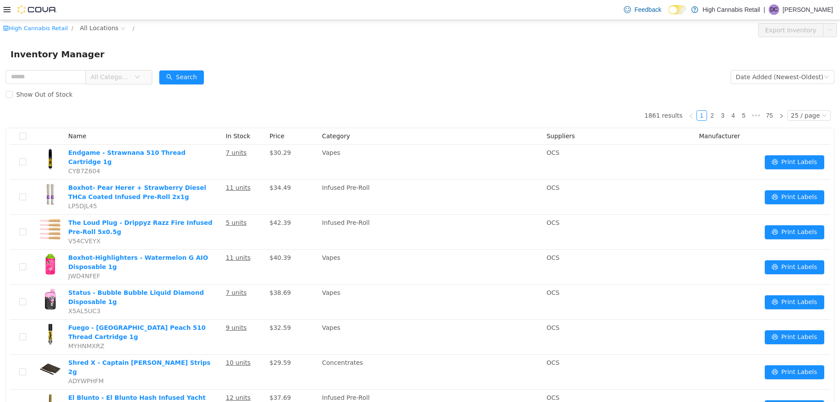
click at [7, 7] on icon at bounding box center [6, 9] width 7 height 7
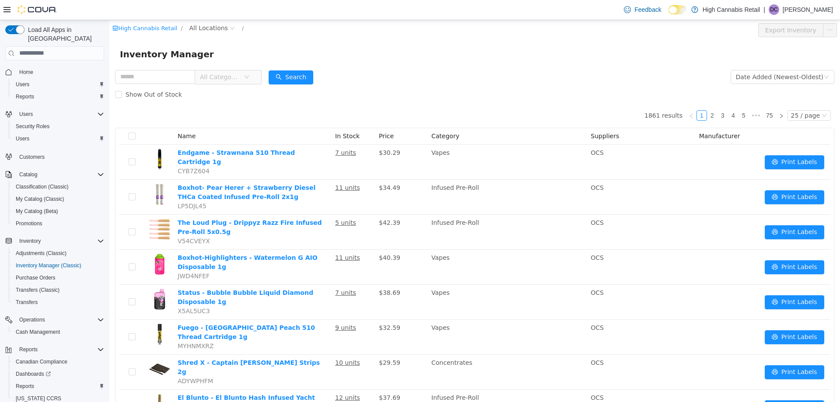
click at [199, 21] on div "High Cannabis Retail / All Locations / Export Inventory" at bounding box center [474, 30] width 730 height 20
click at [202, 24] on span "All Locations" at bounding box center [208, 28] width 38 height 10
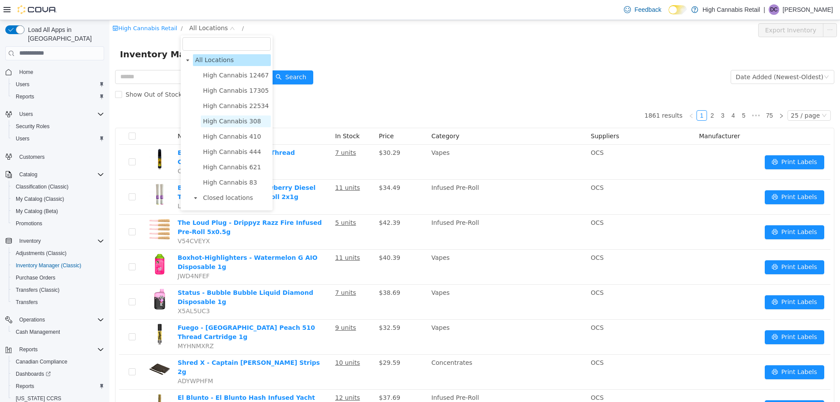
click at [229, 121] on span "High Cannabis 308" at bounding box center [232, 120] width 58 height 7
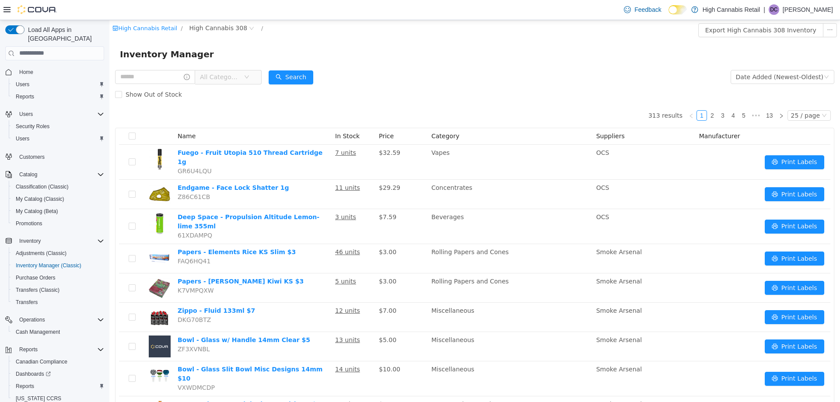
click at [255, 75] on span "All Categories" at bounding box center [225, 77] width 60 height 14
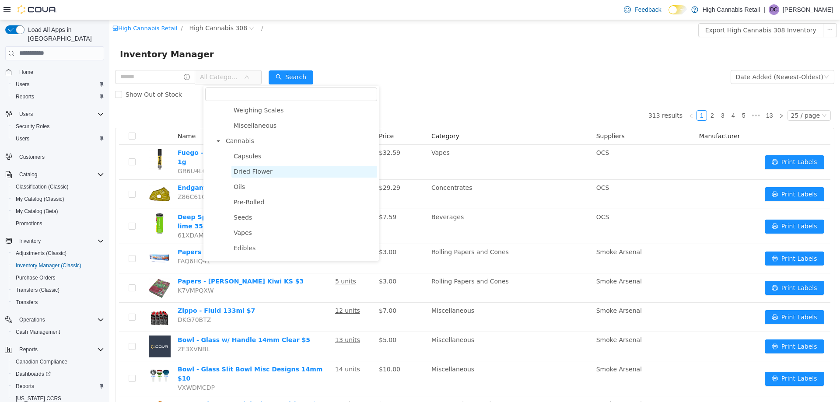
scroll to position [219, 0]
click at [252, 200] on span "Pre-Rolled" at bounding box center [249, 197] width 31 height 7
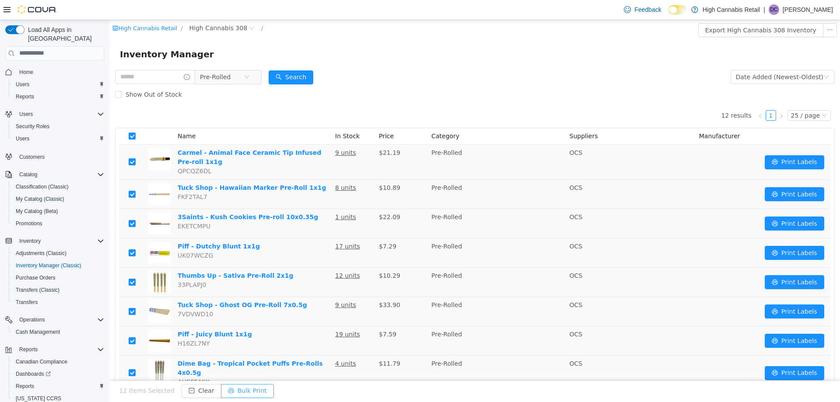
click at [239, 388] on button "Bulk Print" at bounding box center [247, 391] width 53 height 14
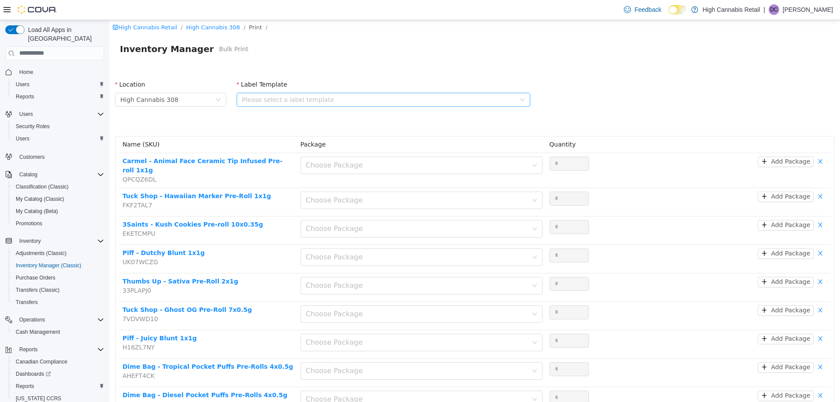
click at [266, 97] on div "Please select a label template" at bounding box center [378, 99] width 273 height 9
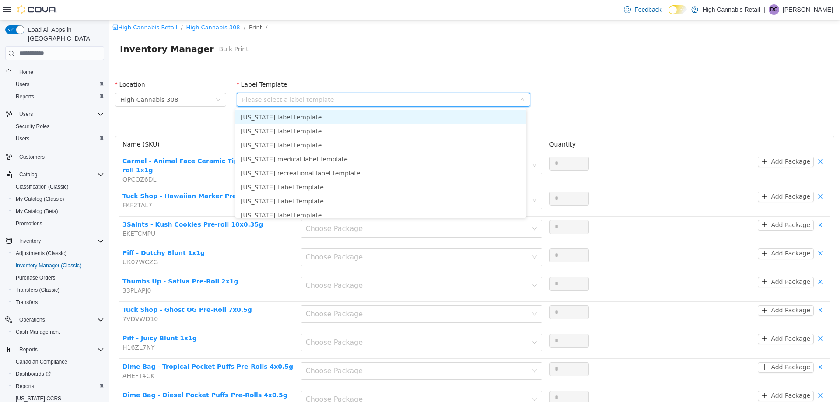
click at [271, 98] on div "Please select a label template" at bounding box center [378, 99] width 273 height 9
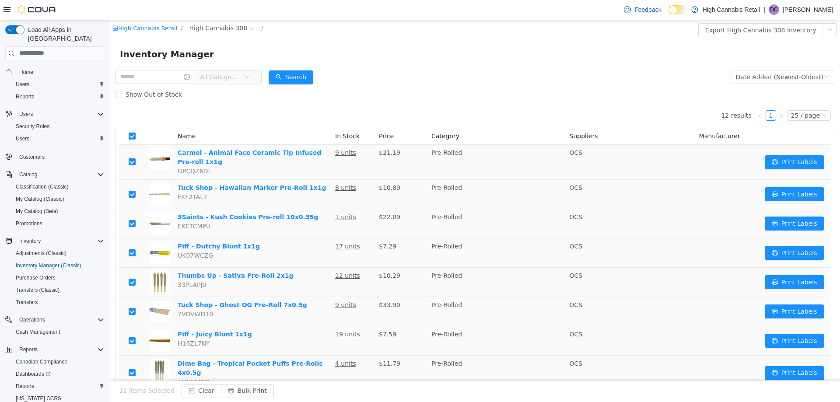
click at [260, 101] on div "Show Out of Stock" at bounding box center [474, 93] width 719 height 17
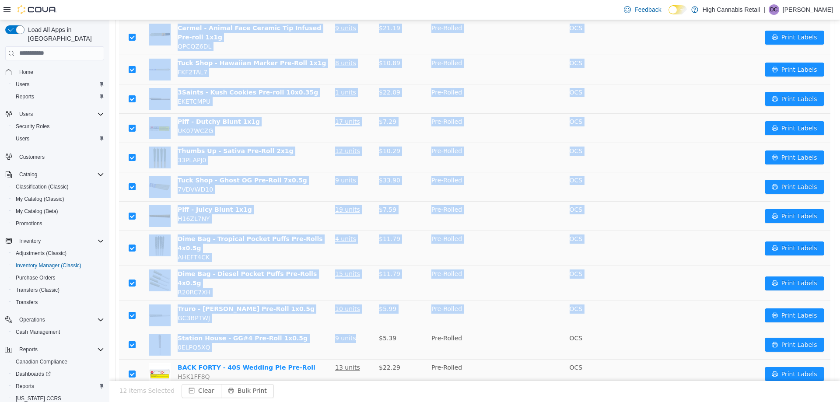
scroll to position [125, 0]
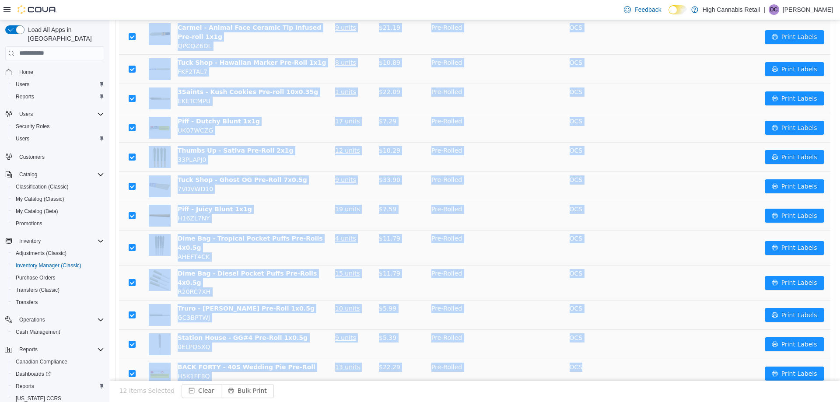
drag, startPoint x: 292, startPoint y: 104, endPoint x: 660, endPoint y: 364, distance: 451.0
click at [660, 364] on div "12 results 1 25 / page Name In Stock Price Category Suppliers Manufacturer Carm…" at bounding box center [474, 183] width 719 height 410
copy table "Name In Stock Price Category Suppliers Manufacturer Carmel - Animal Face Cerami…"
click at [642, 181] on td "OCS" at bounding box center [630, 185] width 129 height 29
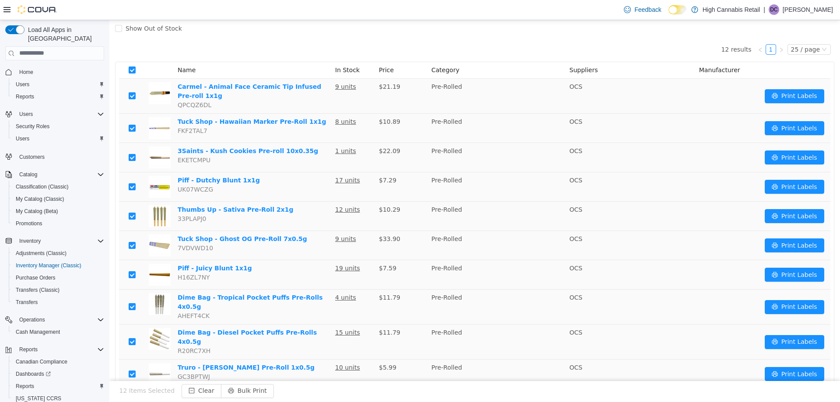
scroll to position [0, 0]
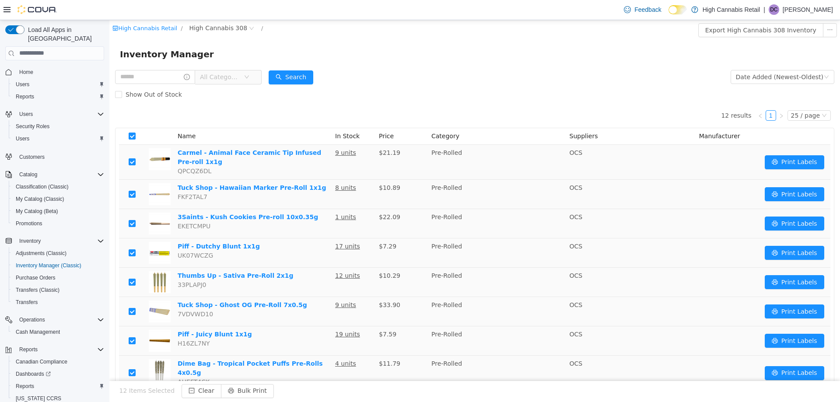
click at [300, 111] on div "12 results 1 25 / page Name In Stock Price Category Suppliers Manufacturer Carm…" at bounding box center [474, 308] width 719 height 410
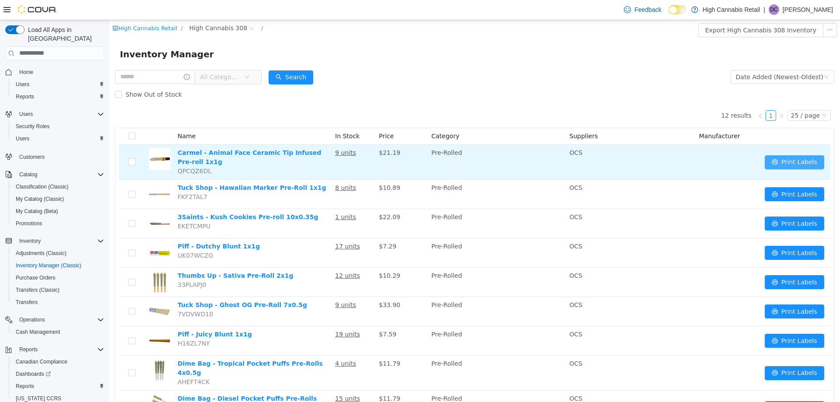
click at [785, 161] on button "Print Labels" at bounding box center [794, 162] width 59 height 14
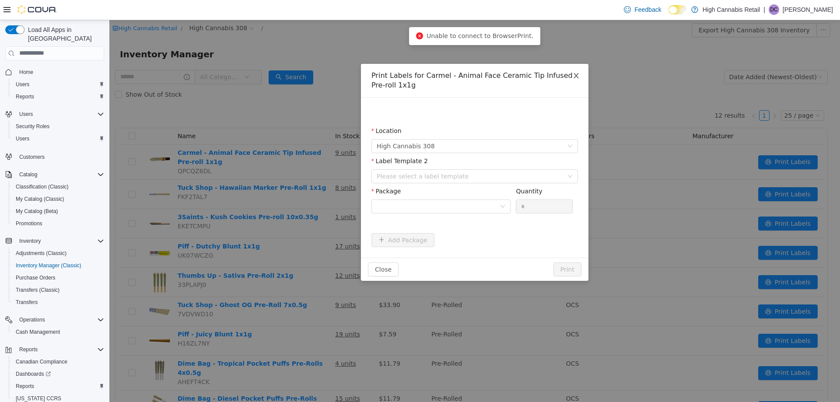
click at [577, 77] on icon "icon: close" at bounding box center [576, 75] width 7 height 7
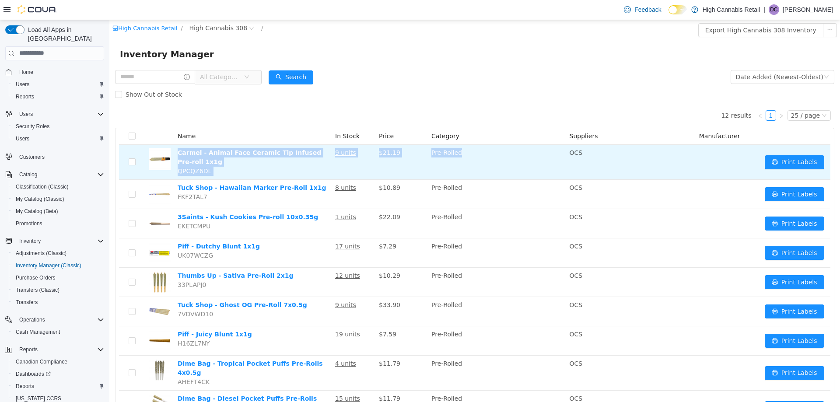
drag, startPoint x: 176, startPoint y: 152, endPoint x: 466, endPoint y: 156, distance: 290.0
click at [466, 156] on tr "Carmel - Animal Face Ceramic Tip Infused Pre-roll 1x1g QPCQZ6DL 9 units $21.19 …" at bounding box center [474, 161] width 711 height 35
copy tr "Carmel - Animal Face Ceramic Tip Infused Pre-roll 1x1g QPCQZ6DL 9 units $21.19 …"
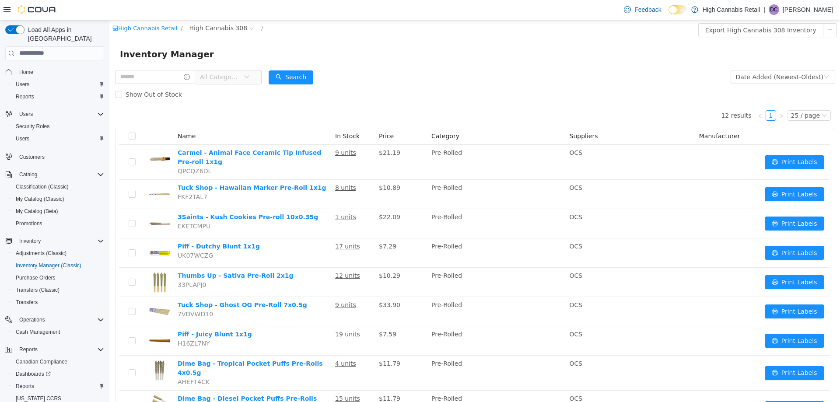
click at [261, 104] on div "12 results 1 25 / page Name In Stock Price Category Suppliers Manufacturer Carm…" at bounding box center [474, 308] width 719 height 410
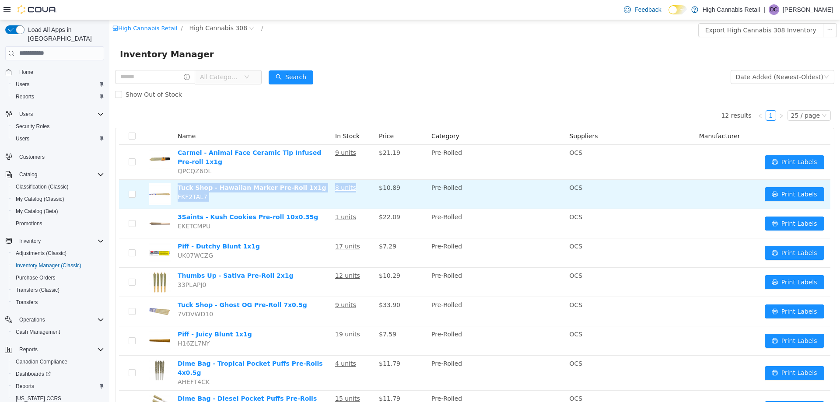
drag, startPoint x: 177, startPoint y: 186, endPoint x: 353, endPoint y: 188, distance: 176.3
click at [353, 188] on tr "Tuck Shop - Hawaiian Marker Pre-Roll 1x1g FKF2TAL7 8 units $10.89 Pre-Rolled OC…" at bounding box center [474, 193] width 711 height 29
copy tr "Tuck Shop - Hawaiian Marker Pre-Roll 1x1g FKF2TAL7 8 units"
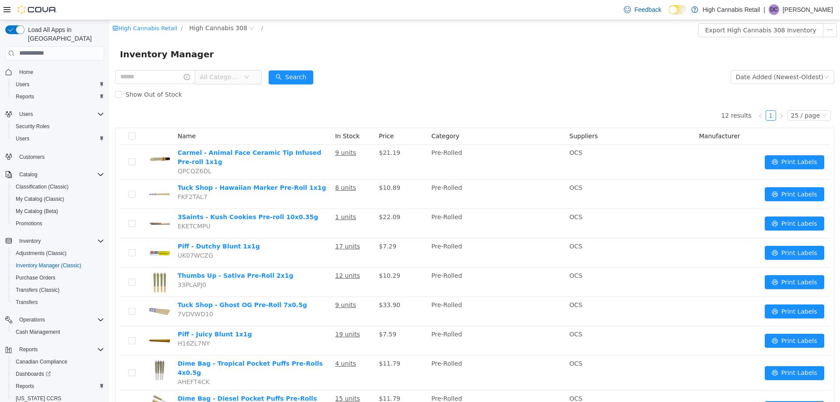
click at [350, 66] on div "Inventory Manager" at bounding box center [474, 54] width 730 height 28
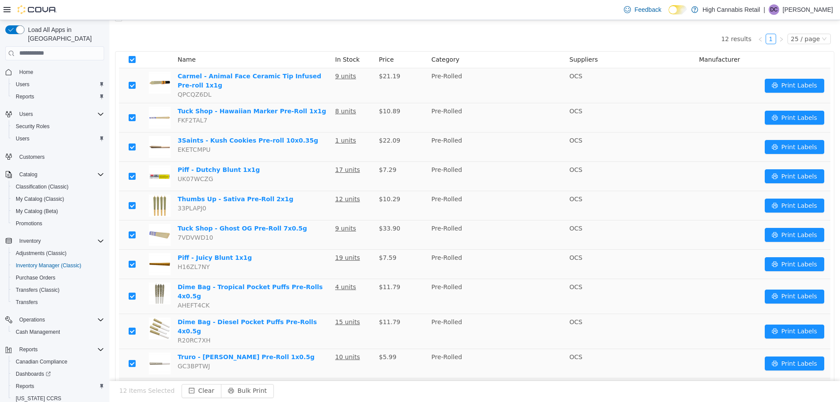
scroll to position [125, 0]
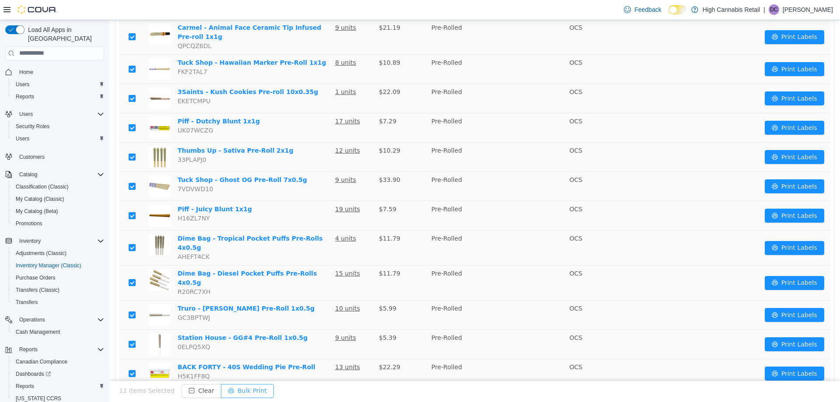
click at [243, 391] on button "Bulk Print" at bounding box center [247, 391] width 53 height 14
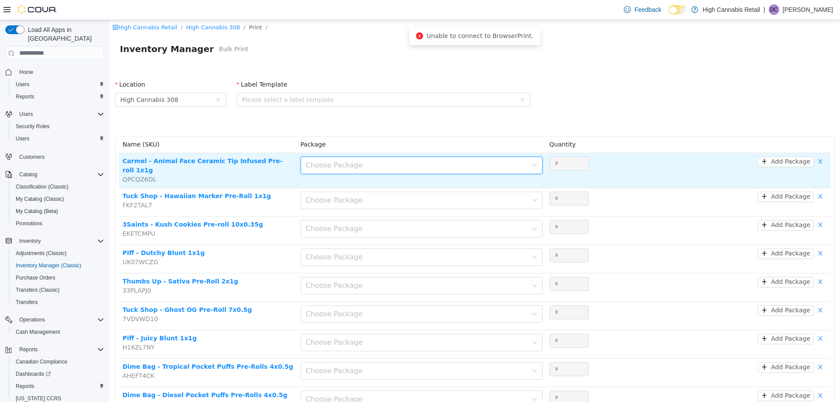
click at [363, 170] on div "Choose Package" at bounding box center [419, 165] width 226 height 17
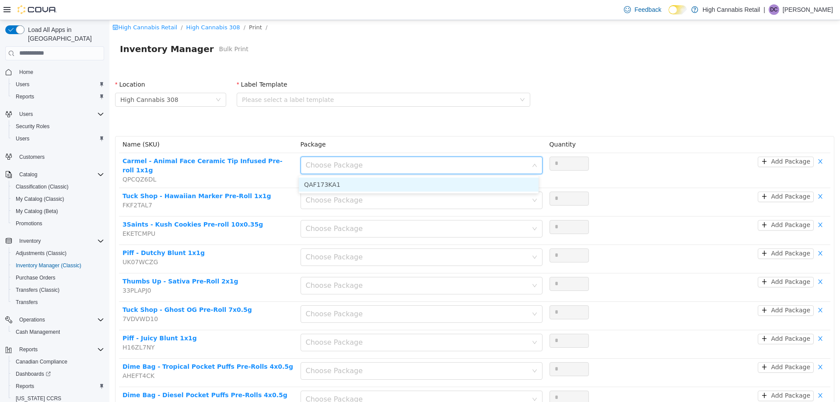
click at [362, 181] on li "QAF173KA1" at bounding box center [419, 184] width 240 height 14
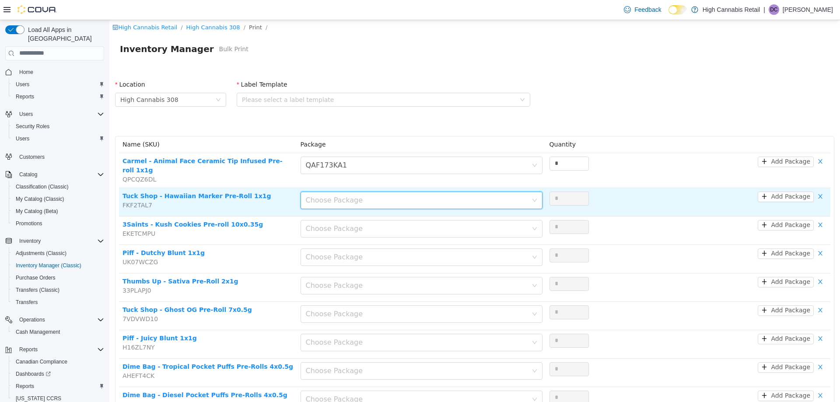
click at [353, 192] on div "Choose Package" at bounding box center [419, 200] width 226 height 17
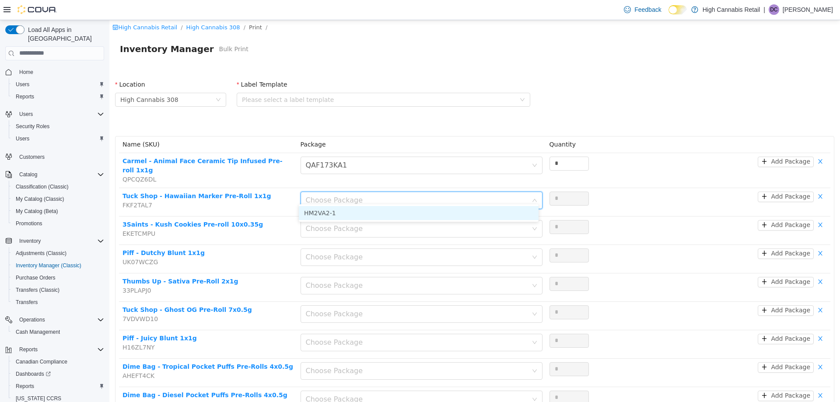
drag, startPoint x: 355, startPoint y: 207, endPoint x: 354, endPoint y: 214, distance: 7.4
click at [355, 207] on li "HM2VA2-1" at bounding box center [419, 213] width 240 height 14
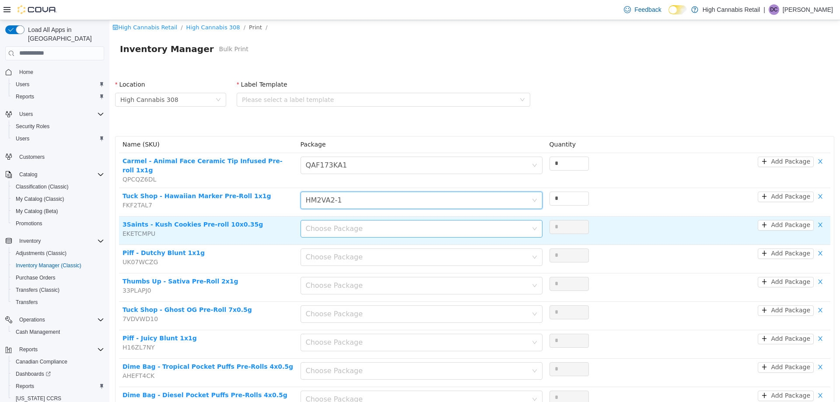
click at [354, 224] on div "Choose Package" at bounding box center [417, 228] width 222 height 9
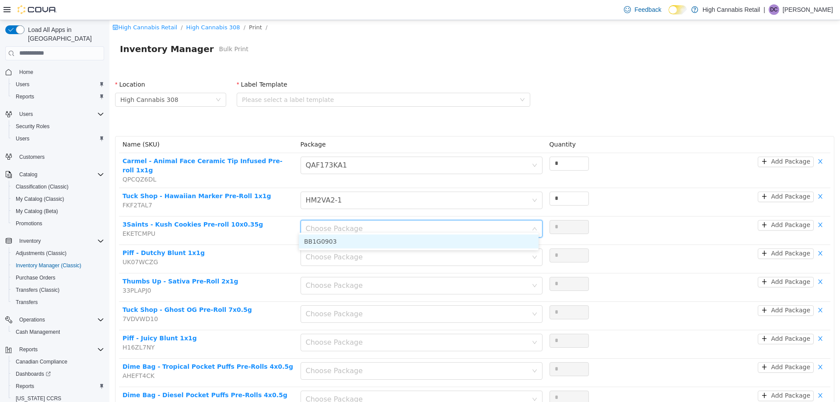
click at [353, 235] on li "BB1G0903" at bounding box center [419, 241] width 240 height 14
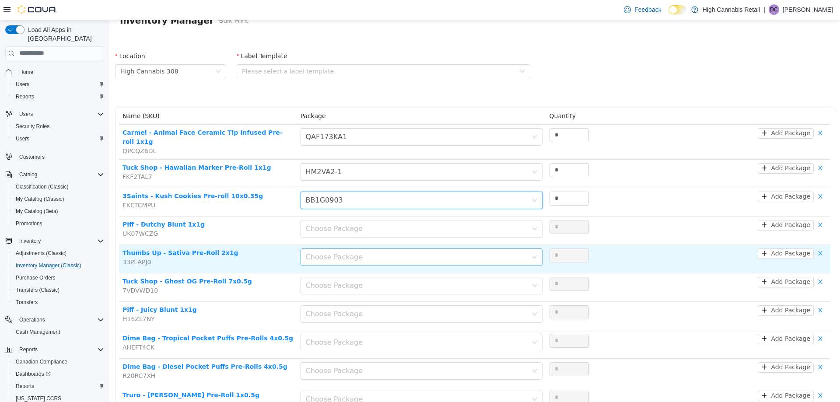
scroll to position [44, 0]
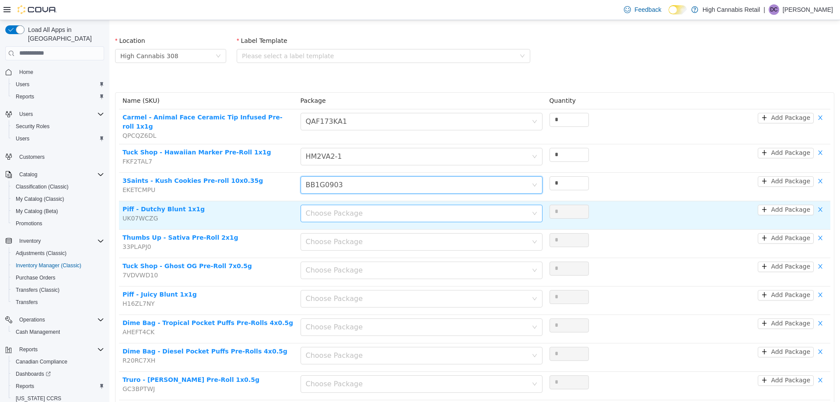
click at [348, 209] on div "Choose Package" at bounding box center [417, 213] width 222 height 9
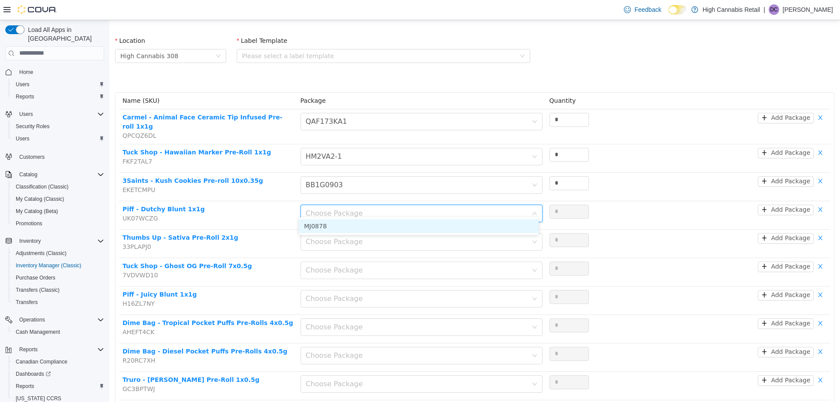
click at [349, 230] on li "MJ0878" at bounding box center [419, 226] width 240 height 14
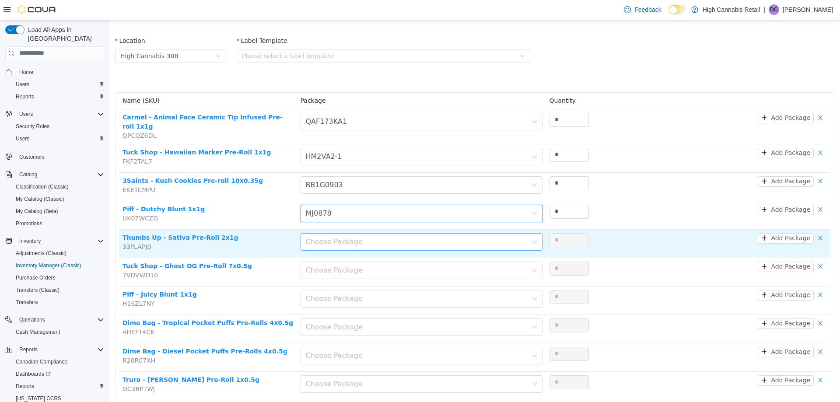
click at [349, 237] on div "Choose Package" at bounding box center [417, 241] width 222 height 9
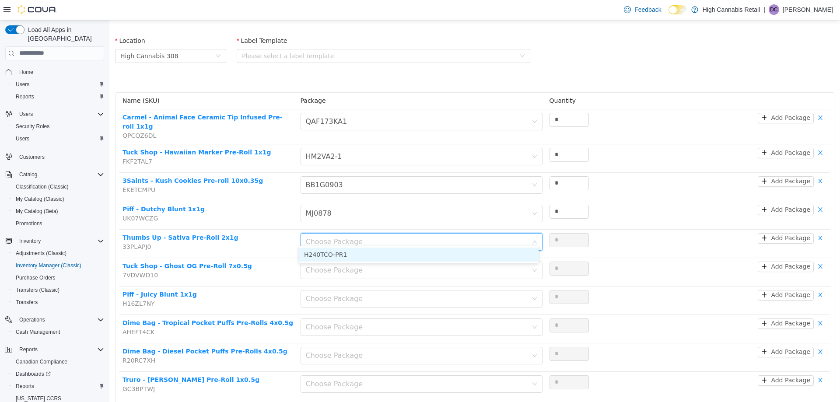
click at [348, 248] on li "H240TCO-PR1" at bounding box center [419, 254] width 240 height 14
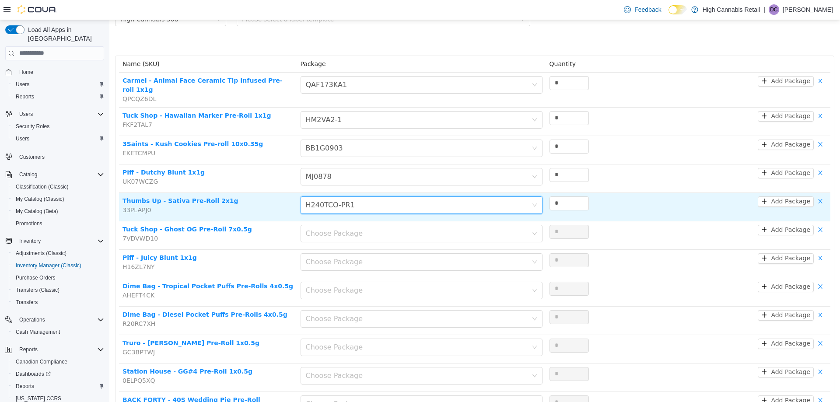
scroll to position [131, 0]
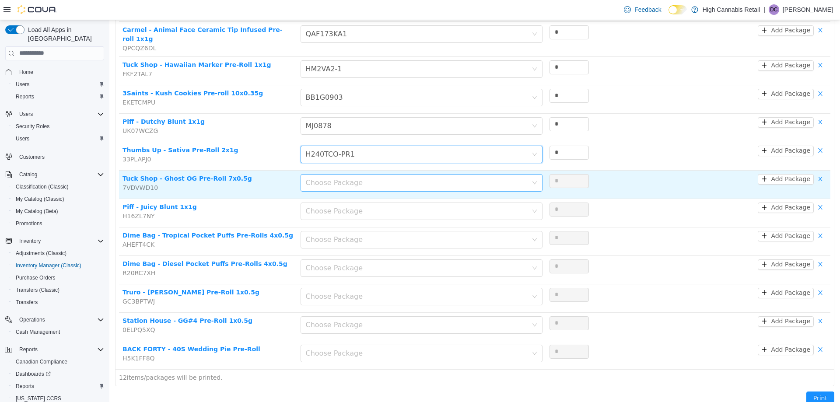
click at [346, 178] on div "Choose Package" at bounding box center [417, 182] width 222 height 9
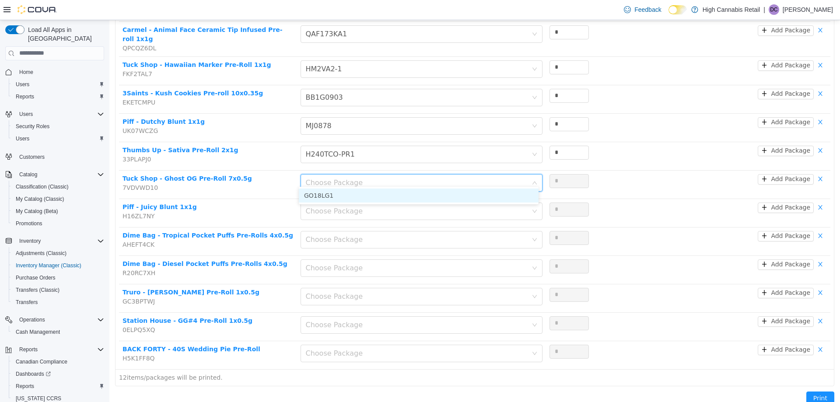
click at [350, 199] on li "GO18LG1" at bounding box center [419, 195] width 240 height 14
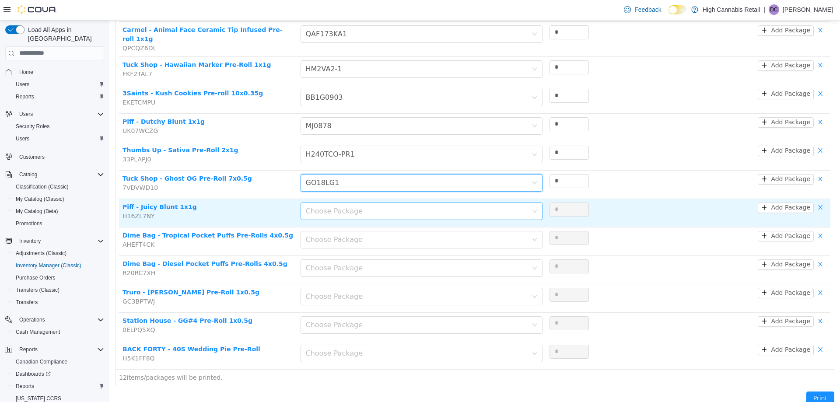
click at [351, 206] on div "Choose Package" at bounding box center [417, 210] width 222 height 9
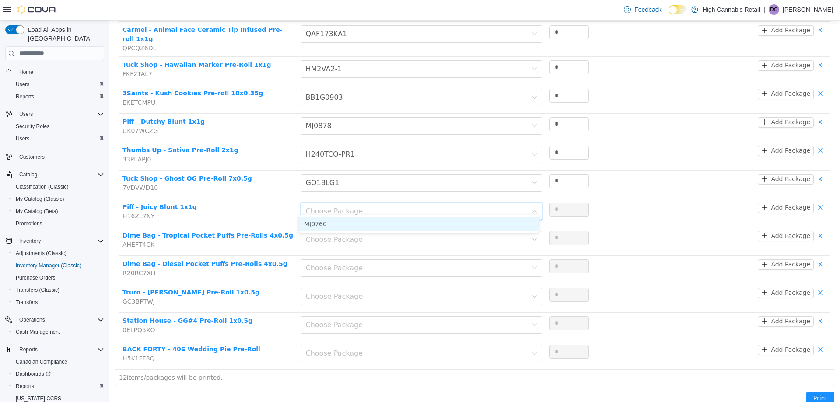
click at [353, 215] on ul "MJ0760" at bounding box center [419, 223] width 240 height 17
click at [353, 220] on li "MJ0760" at bounding box center [419, 224] width 240 height 14
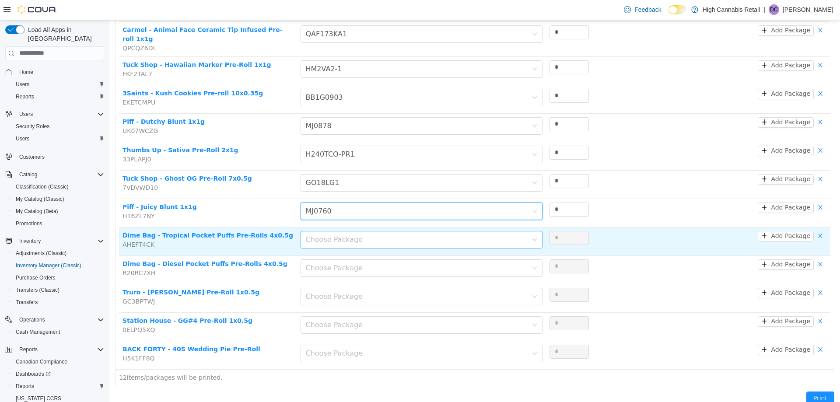
click at [353, 235] on div "Choose Package" at bounding box center [417, 239] width 222 height 9
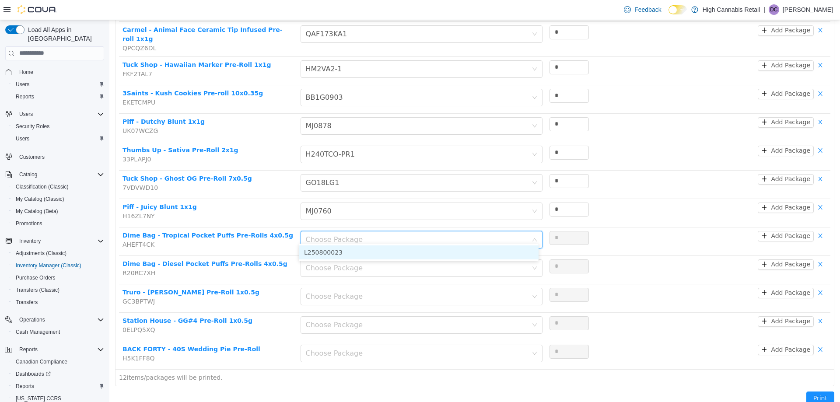
click at [354, 248] on li "L250800023" at bounding box center [419, 252] width 240 height 14
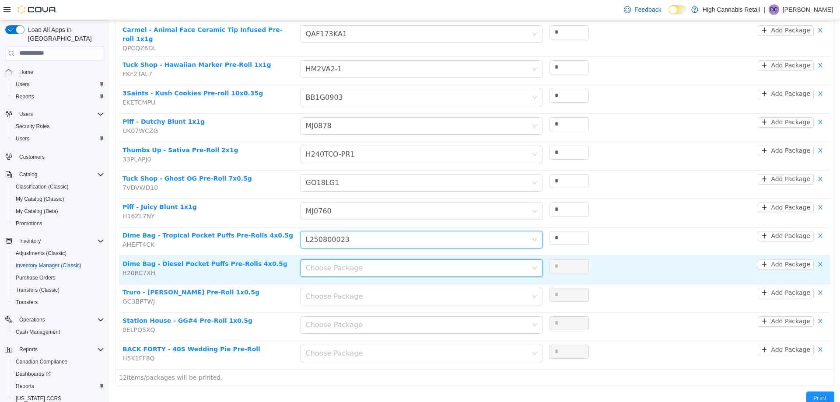
click at [355, 259] on div "Choose Package" at bounding box center [419, 267] width 226 height 17
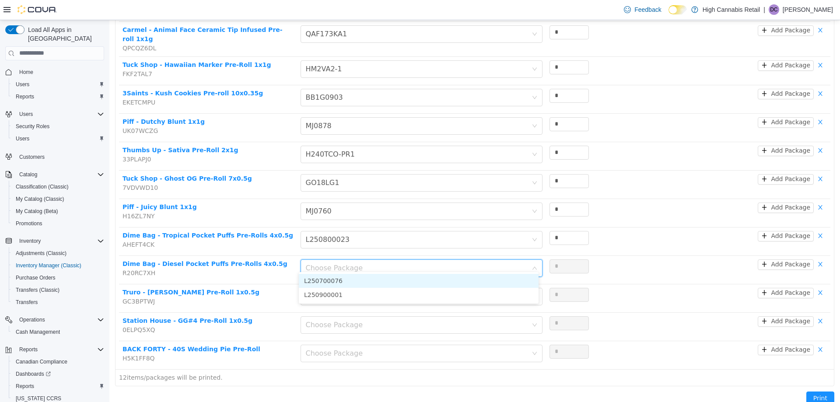
click at [361, 282] on li "L250700076" at bounding box center [419, 280] width 240 height 14
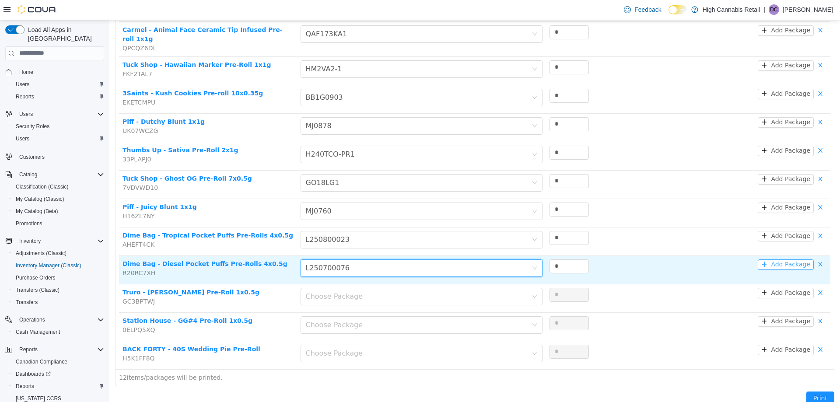
click at [784, 259] on button "Add Package" at bounding box center [786, 264] width 56 height 10
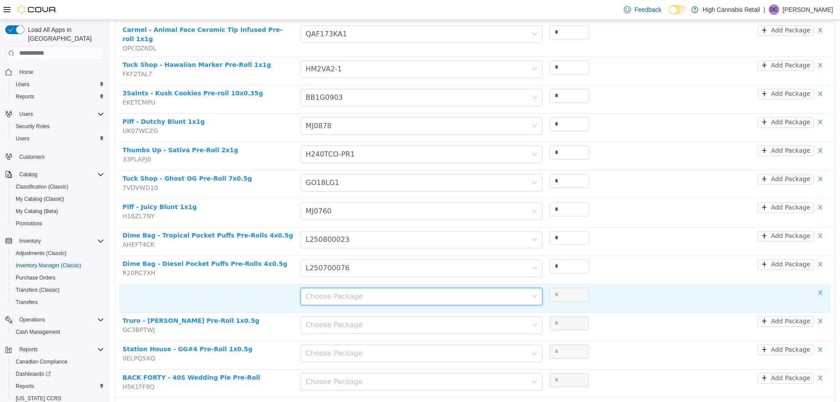
click at [447, 292] on div "Choose Package" at bounding box center [417, 296] width 222 height 9
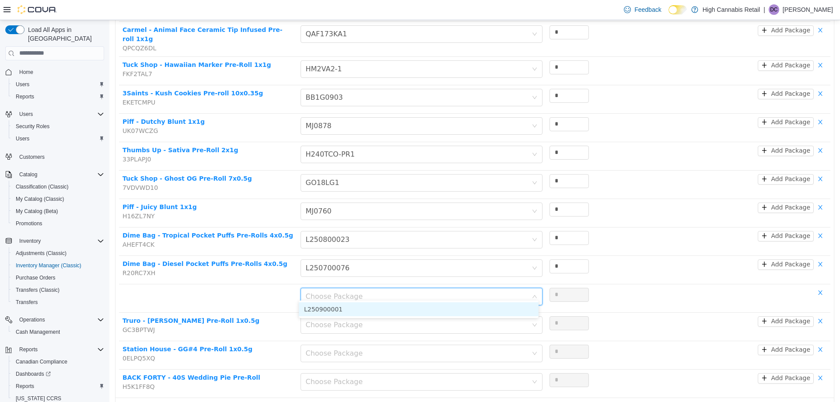
click at [383, 307] on li "L250900001" at bounding box center [419, 309] width 240 height 14
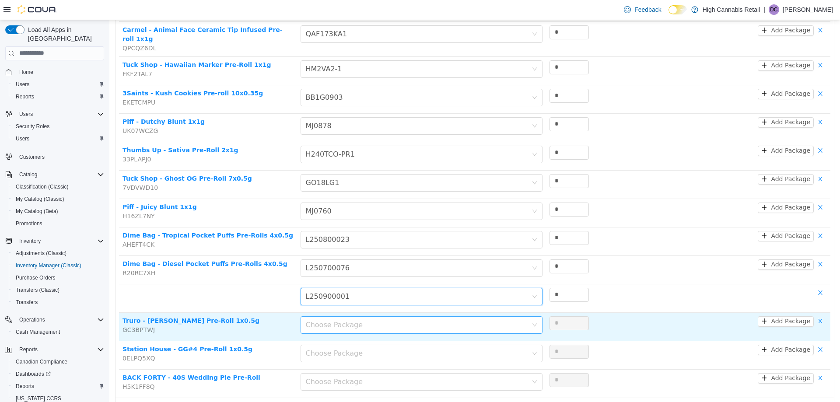
click at [356, 320] on div "Choose Package" at bounding box center [417, 324] width 222 height 9
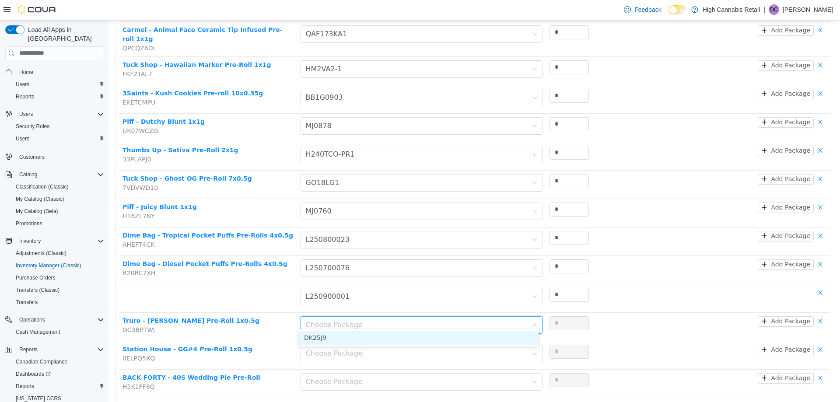
click at [371, 333] on li "DK25J9" at bounding box center [419, 337] width 240 height 14
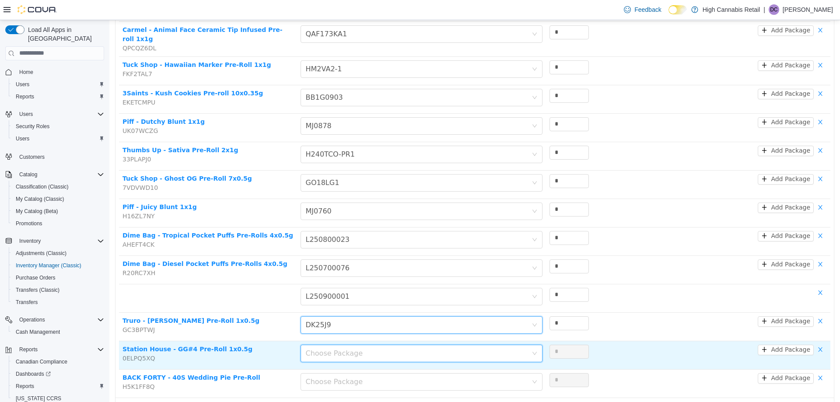
click at [372, 345] on div "Choose Package" at bounding box center [419, 353] width 226 height 17
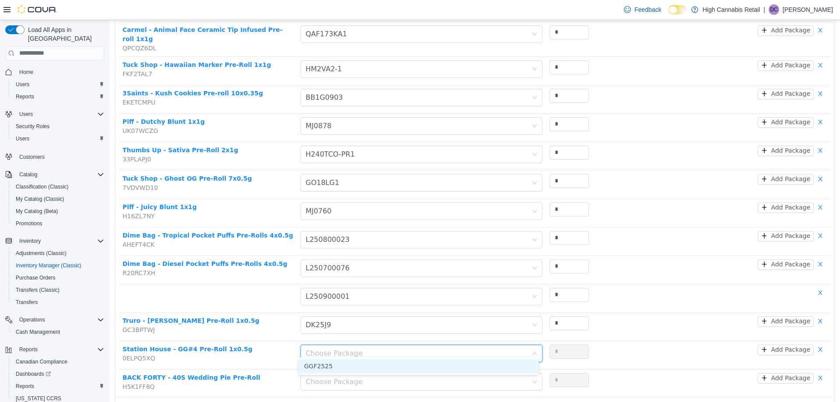
click at [374, 367] on li "GGF2525" at bounding box center [419, 366] width 240 height 14
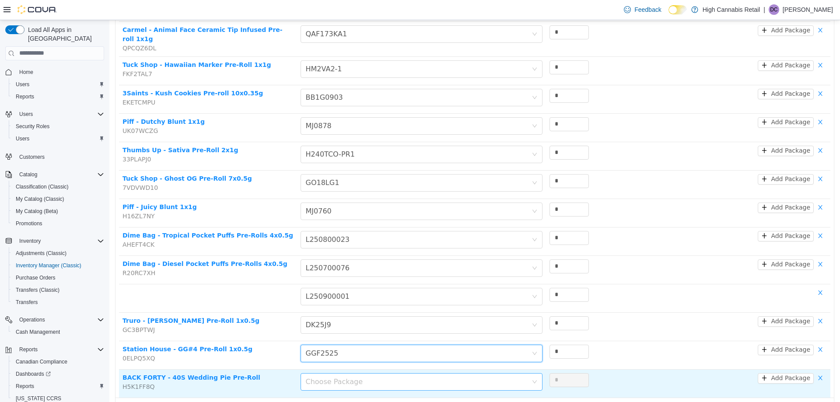
click at [372, 378] on div "Choose Package" at bounding box center [417, 381] width 222 height 9
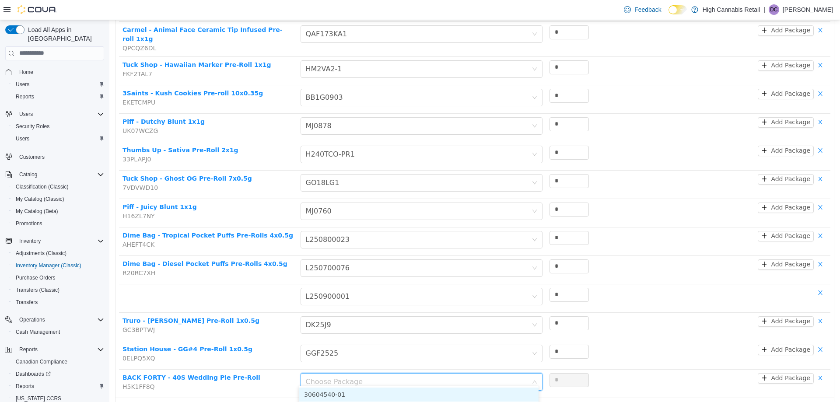
click at [375, 391] on li "30604540-01" at bounding box center [419, 394] width 240 height 14
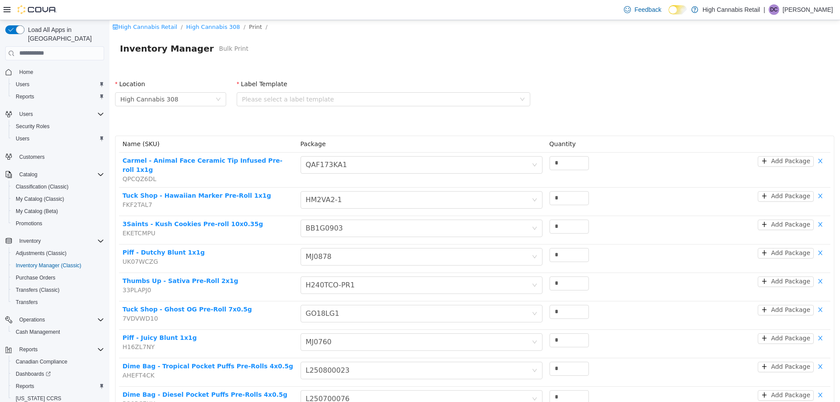
scroll to position [0, 0]
click at [52, 5] on img at bounding box center [36, 9] width 39 height 9
click at [42, 8] on img at bounding box center [36, 9] width 39 height 9
click at [8, 9] on icon at bounding box center [6, 9] width 7 height 7
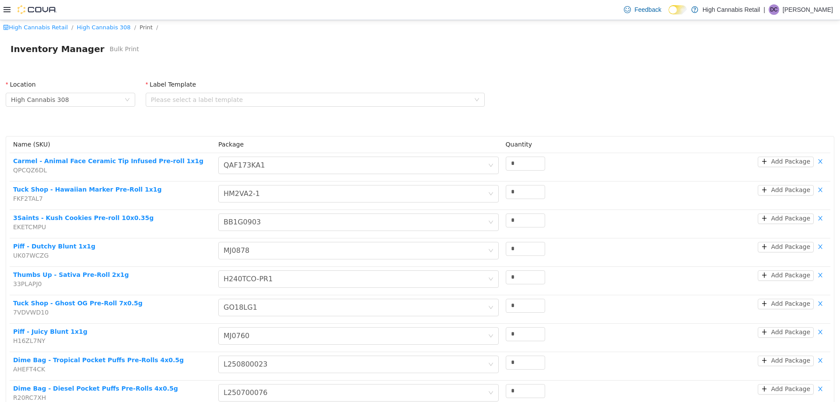
click at [226, 62] on div "Inventory Manager Bulk Print" at bounding box center [420, 49] width 840 height 28
click at [50, 28] on link "High Cannabis Retail" at bounding box center [35, 27] width 65 height 7
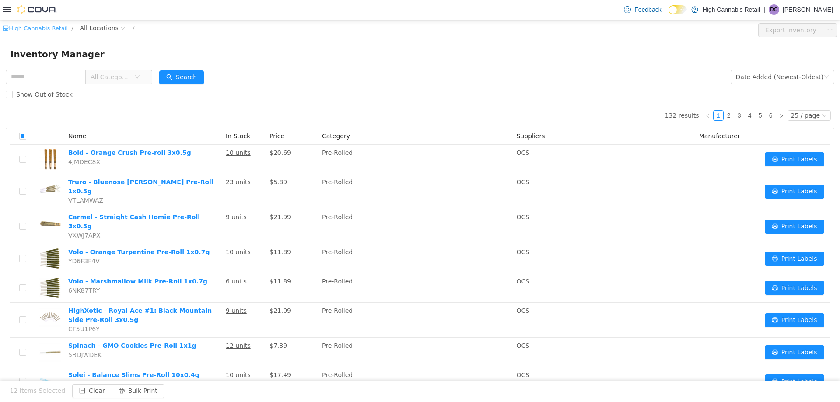
click at [42, 25] on link "High Cannabis Retail" at bounding box center [35, 27] width 65 height 7
click at [40, 11] on img at bounding box center [36, 9] width 39 height 9
click at [42, 9] on img at bounding box center [36, 9] width 39 height 9
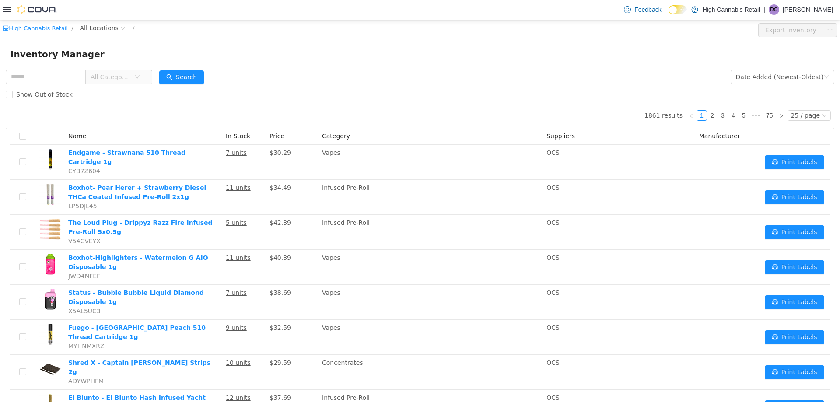
click at [7, 8] on icon at bounding box center [6, 9] width 7 height 7
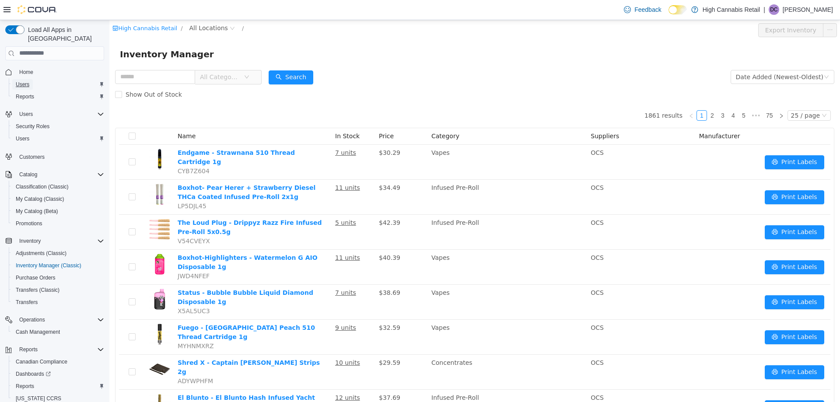
click at [29, 81] on span "Users" at bounding box center [23, 84] width 14 height 7
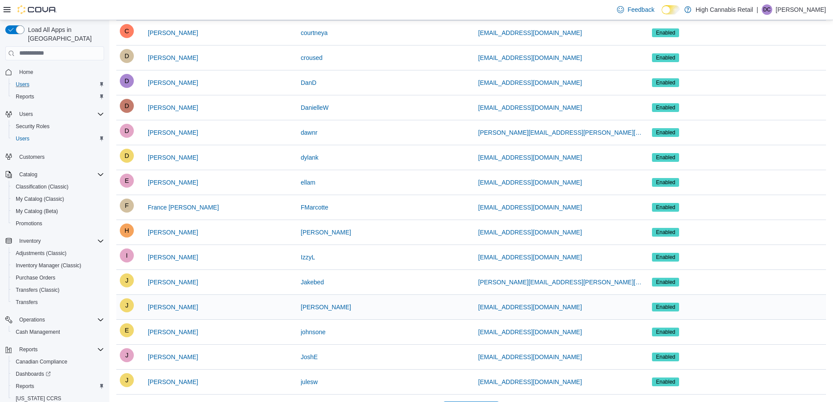
scroll to position [479, 0]
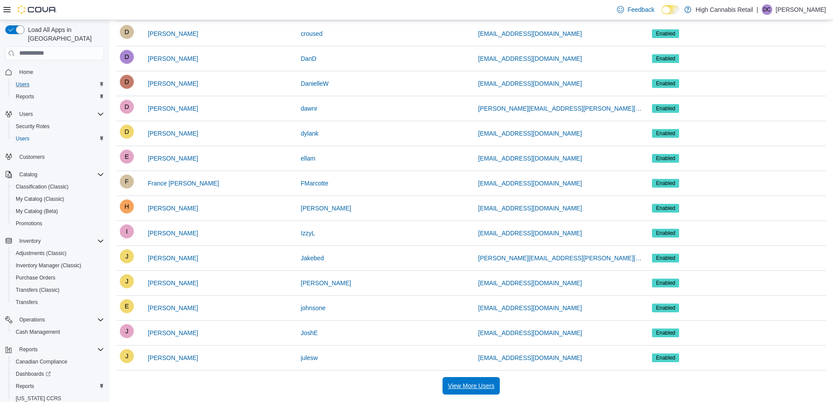
click at [494, 381] on span "View More Users" at bounding box center [471, 385] width 46 height 17
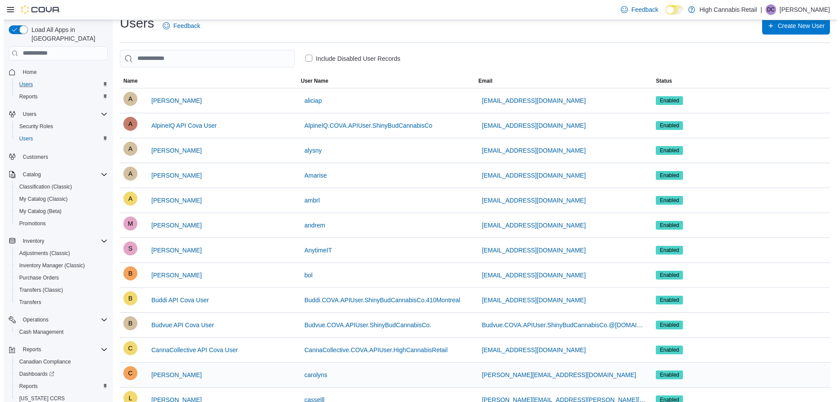
scroll to position [0, 0]
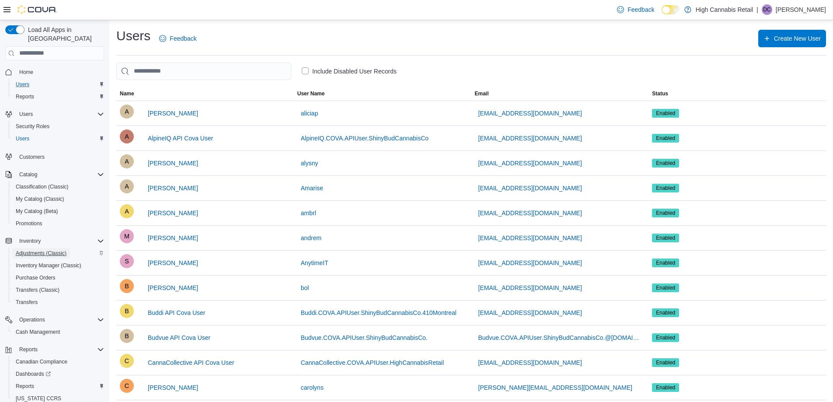
click at [59, 250] on span "Adjustments (Classic)" at bounding box center [41, 253] width 51 height 7
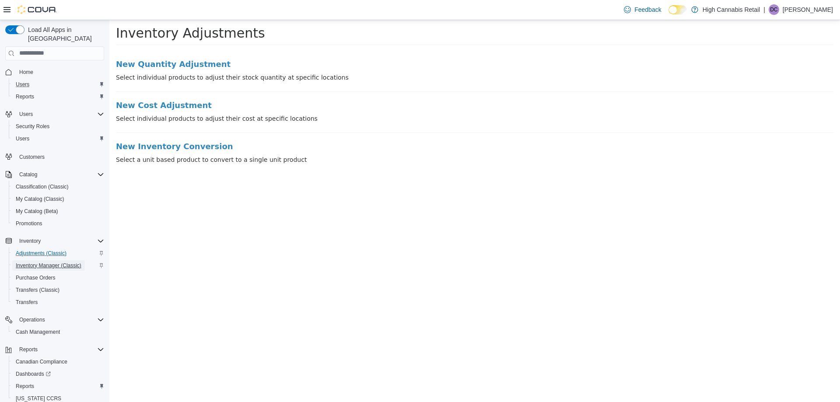
click at [56, 262] on span "Inventory Manager (Classic)" at bounding box center [49, 265] width 66 height 7
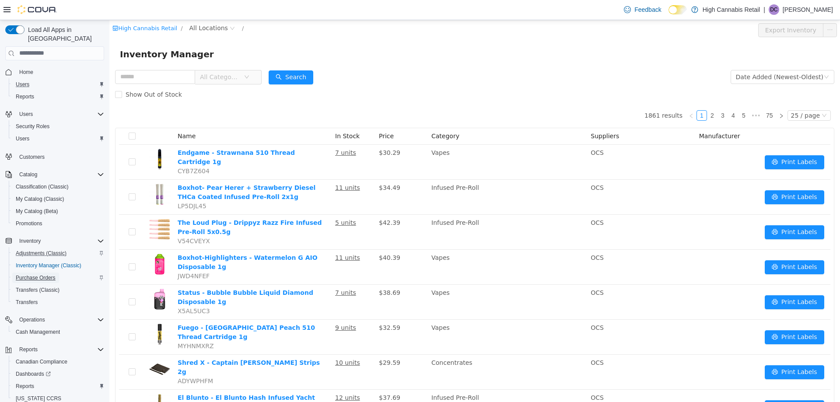
click at [35, 274] on span "Purchase Orders" at bounding box center [36, 277] width 40 height 7
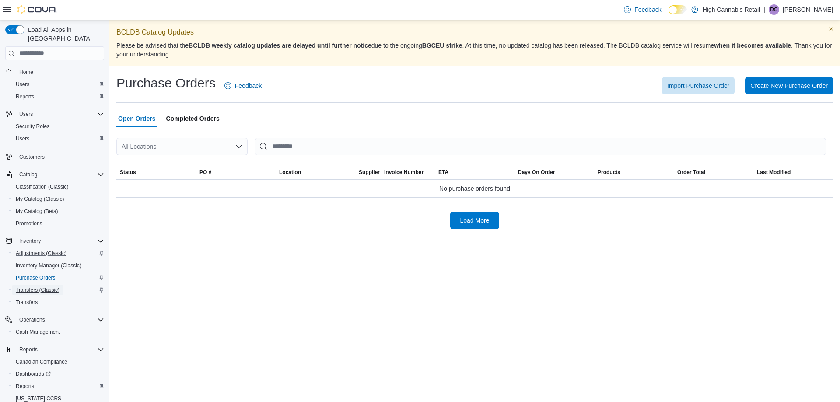
click at [43, 286] on span "Transfers (Classic)" at bounding box center [38, 289] width 44 height 7
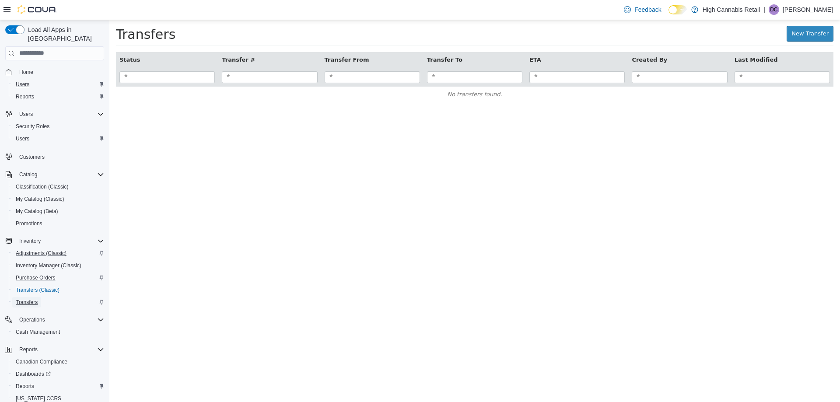
click at [23, 299] on span "Transfers" at bounding box center [27, 302] width 22 height 7
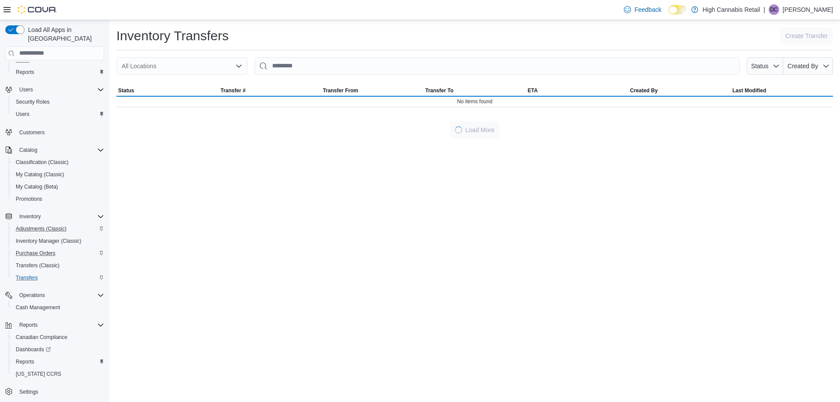
scroll to position [25, 0]
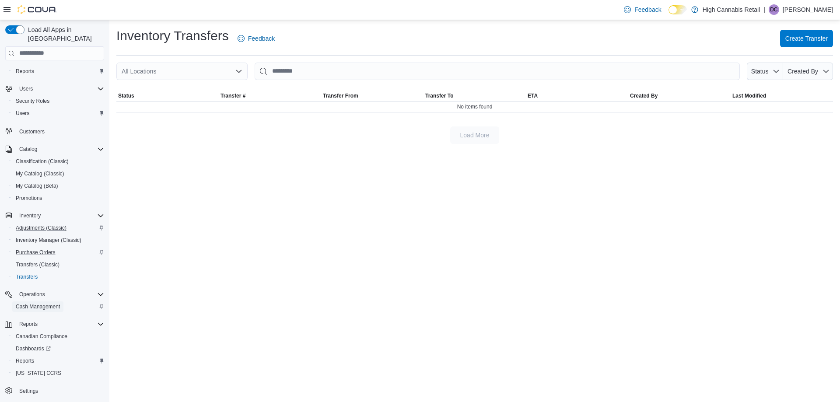
click at [38, 303] on span "Cash Management" at bounding box center [38, 306] width 44 height 7
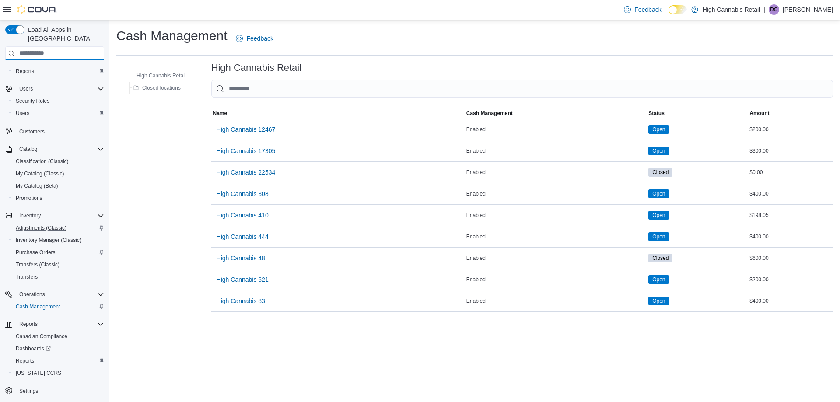
click at [37, 46] on input "search" at bounding box center [54, 53] width 99 height 14
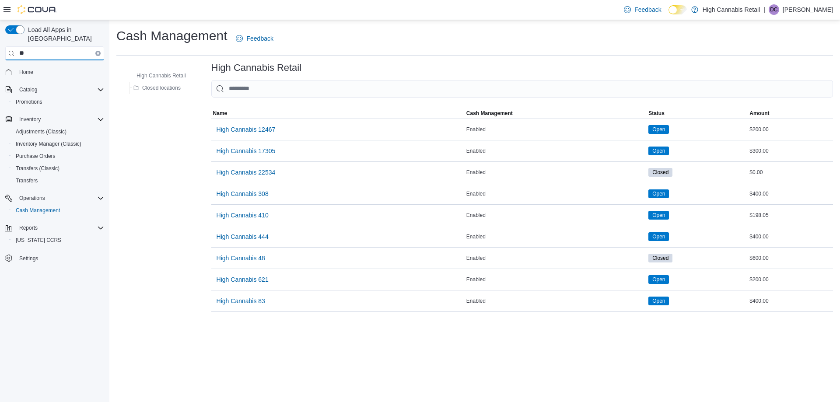
type input "*"
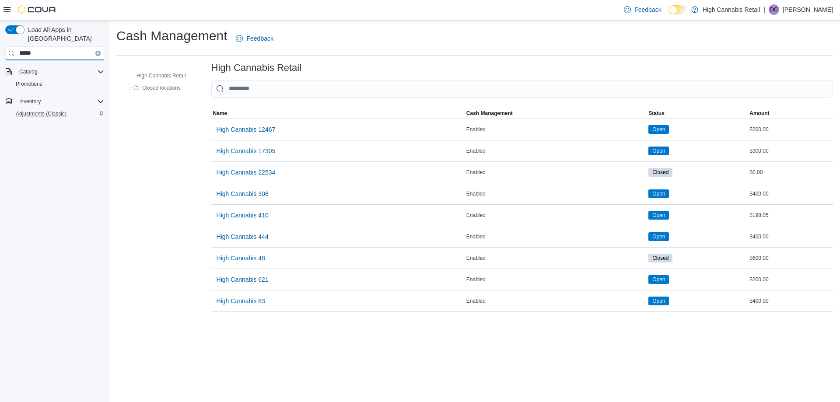
type input "*****"
click at [45, 110] on span "Adjustments (Classic)" at bounding box center [41, 113] width 51 height 7
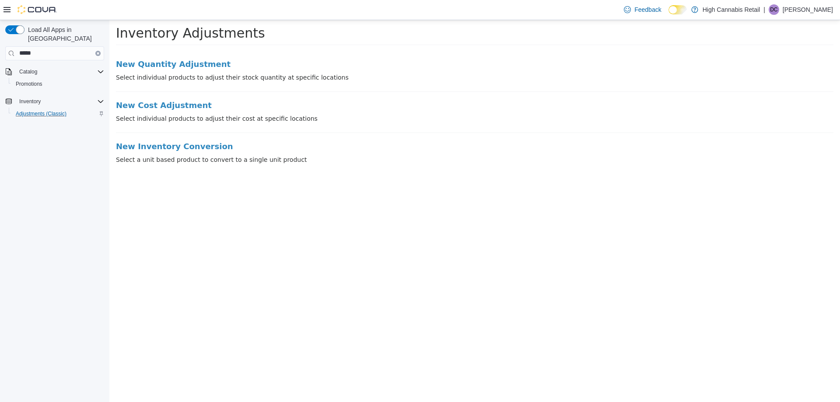
click at [6, 10] on icon at bounding box center [6, 9] width 7 height 5
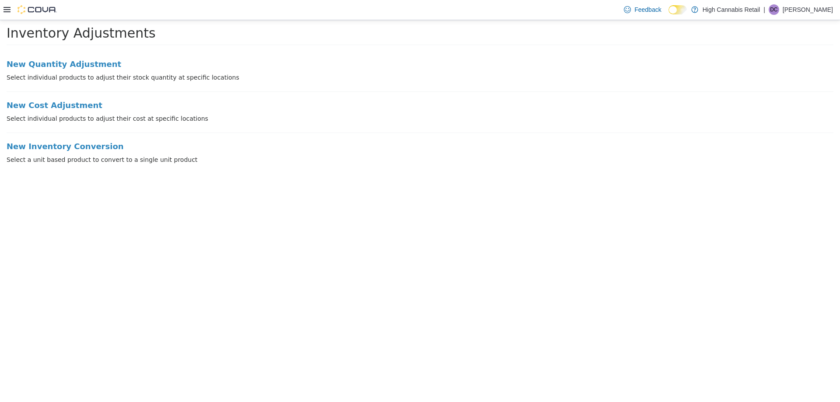
click at [6, 11] on icon at bounding box center [6, 9] width 7 height 7
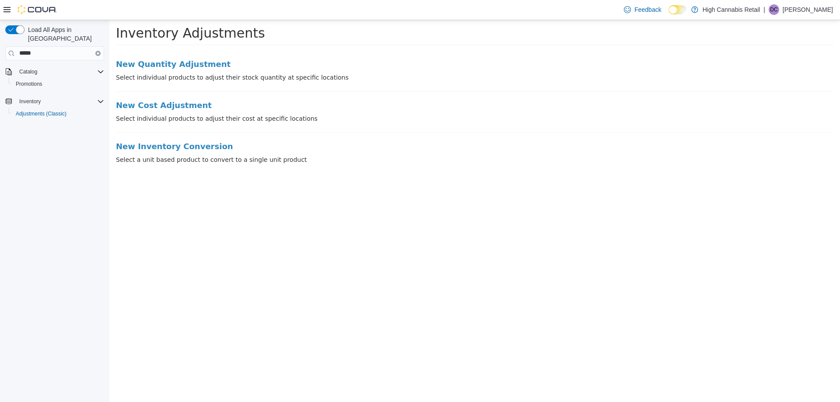
click at [97, 52] on icon "Clear input" at bounding box center [98, 53] width 3 height 3
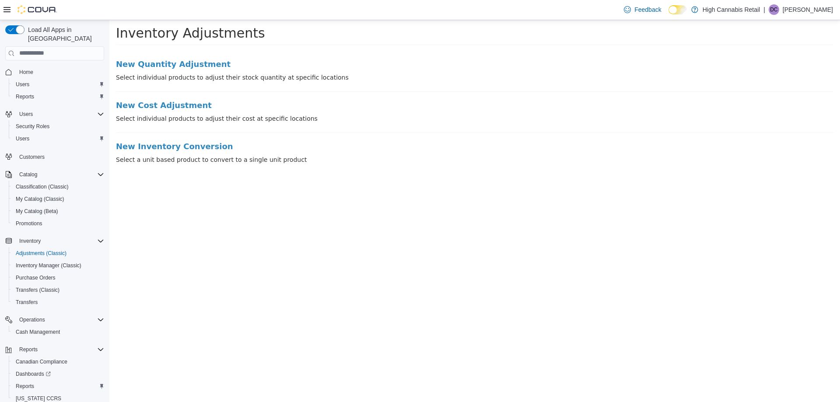
click at [8, 11] on icon at bounding box center [6, 9] width 7 height 7
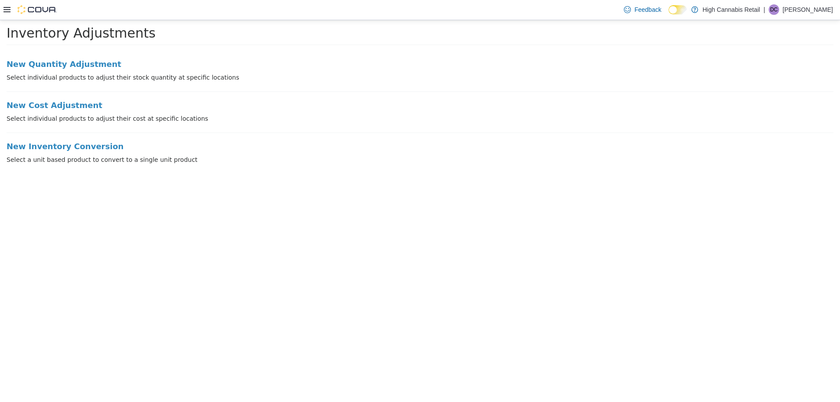
click at [7, 9] on icon at bounding box center [6, 9] width 7 height 7
